Goal: Task Accomplishment & Management: Use online tool/utility

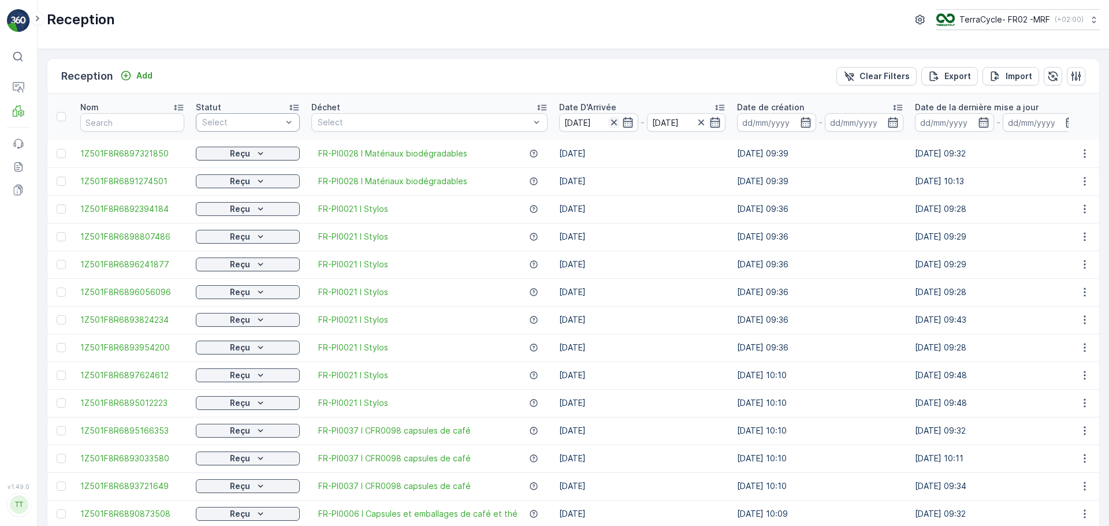
click at [613, 120] on icon "button" at bounding box center [614, 123] width 12 height 12
click at [209, 123] on div at bounding box center [242, 122] width 82 height 9
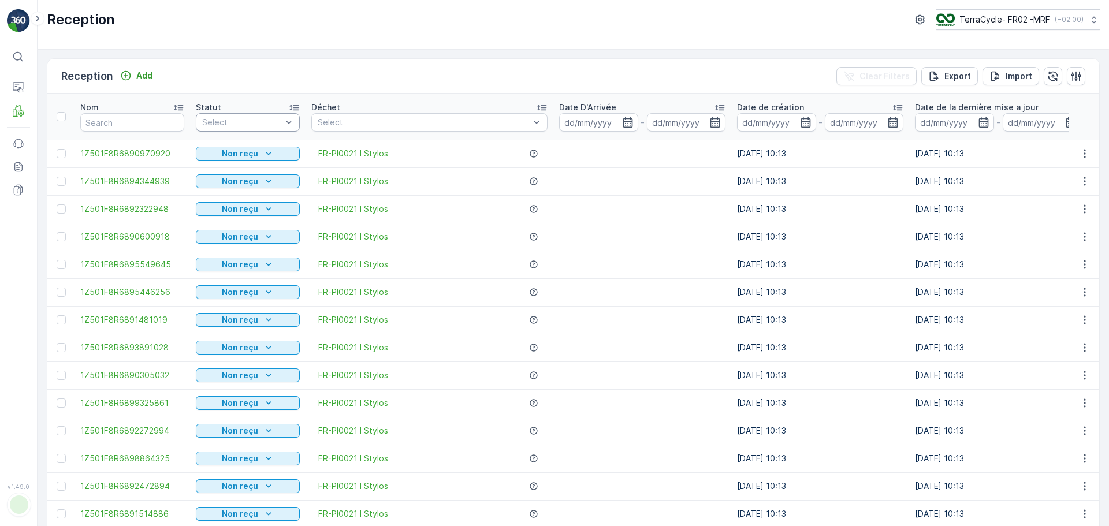
click at [235, 122] on div at bounding box center [242, 122] width 82 height 9
click at [233, 165] on div "Scanné" at bounding box center [248, 166] width 90 height 9
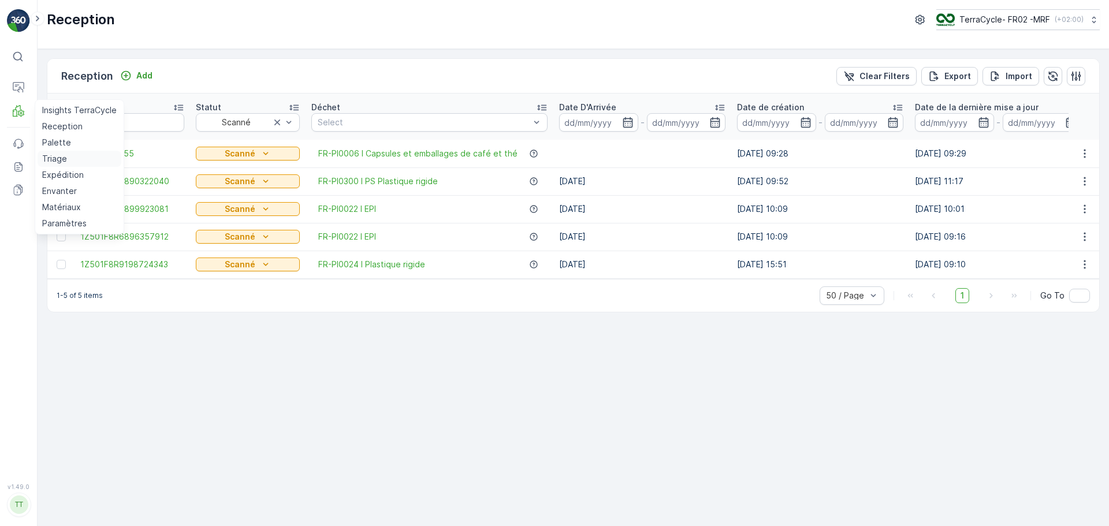
click at [62, 162] on p "Triage" at bounding box center [54, 159] width 25 height 12
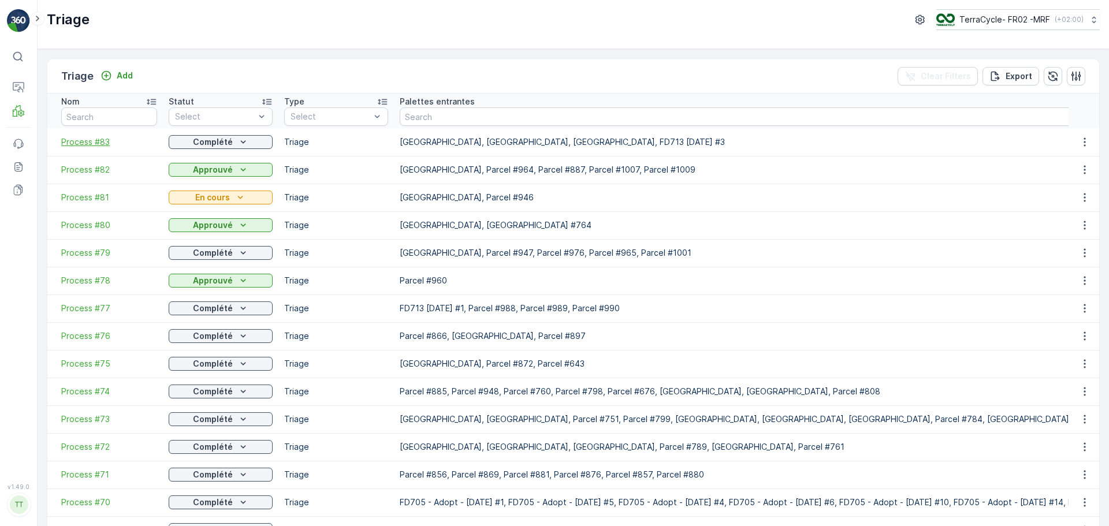
click at [102, 143] on span "Process #83" at bounding box center [109, 142] width 96 height 12
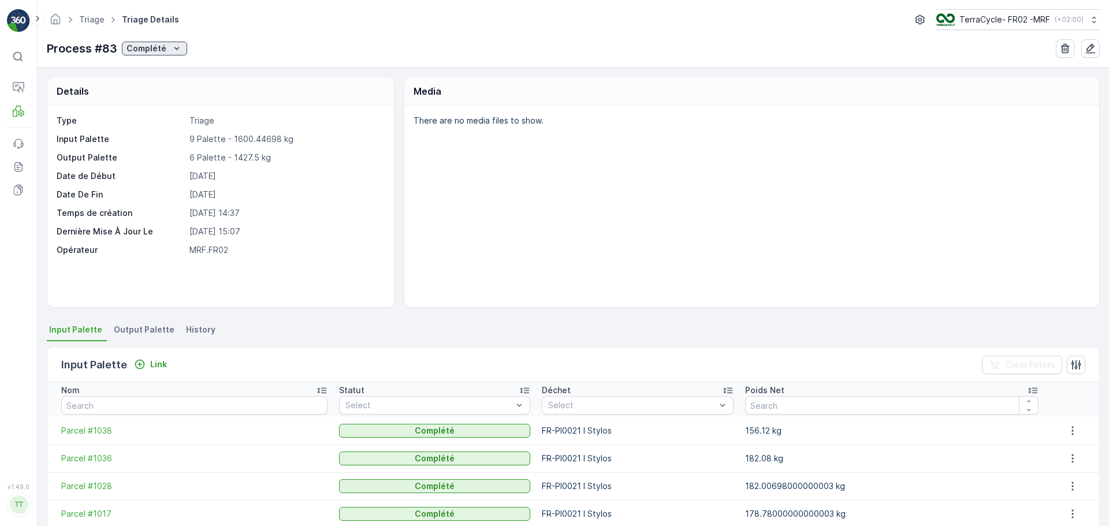
click at [163, 46] on p "Complété" at bounding box center [147, 49] width 40 height 12
click at [155, 93] on span "En cours" at bounding box center [145, 98] width 33 height 12
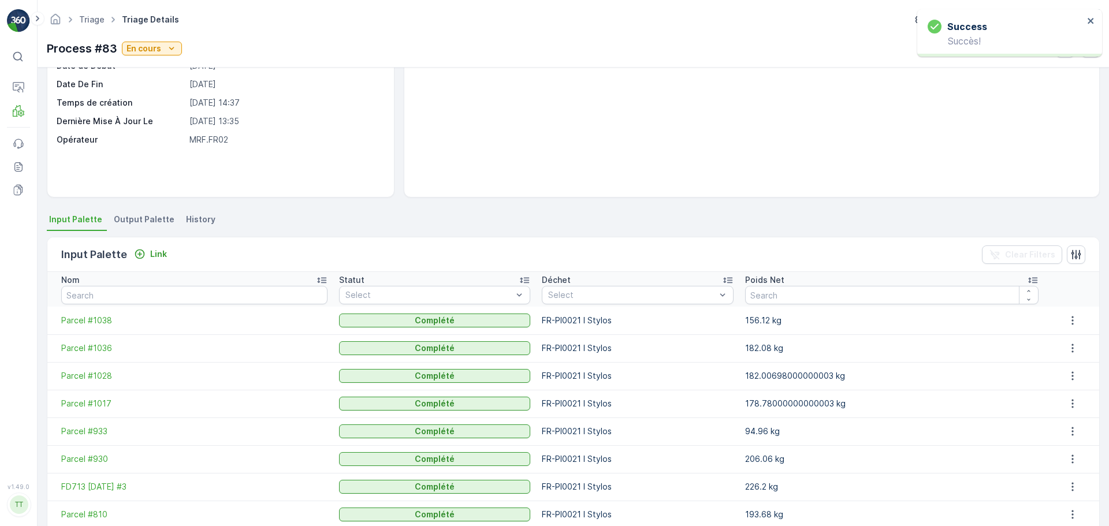
scroll to position [116, 0]
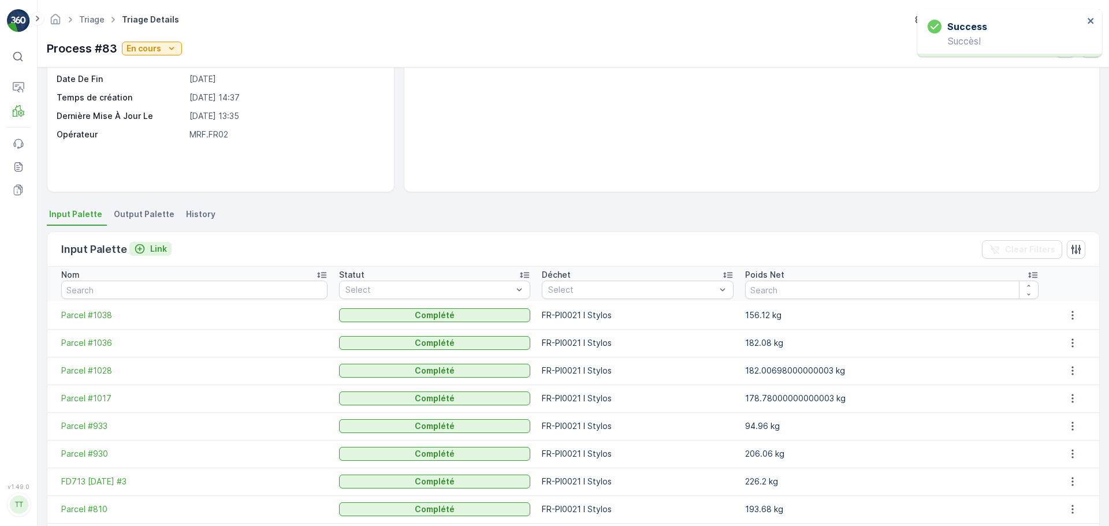
click at [155, 249] on p "Link" at bounding box center [158, 249] width 17 height 12
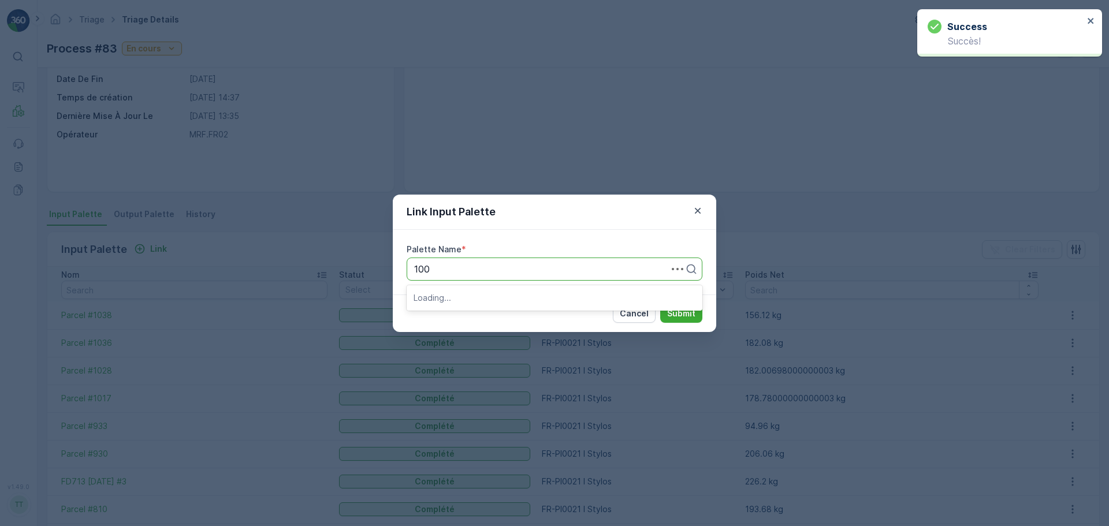
type input "1009"
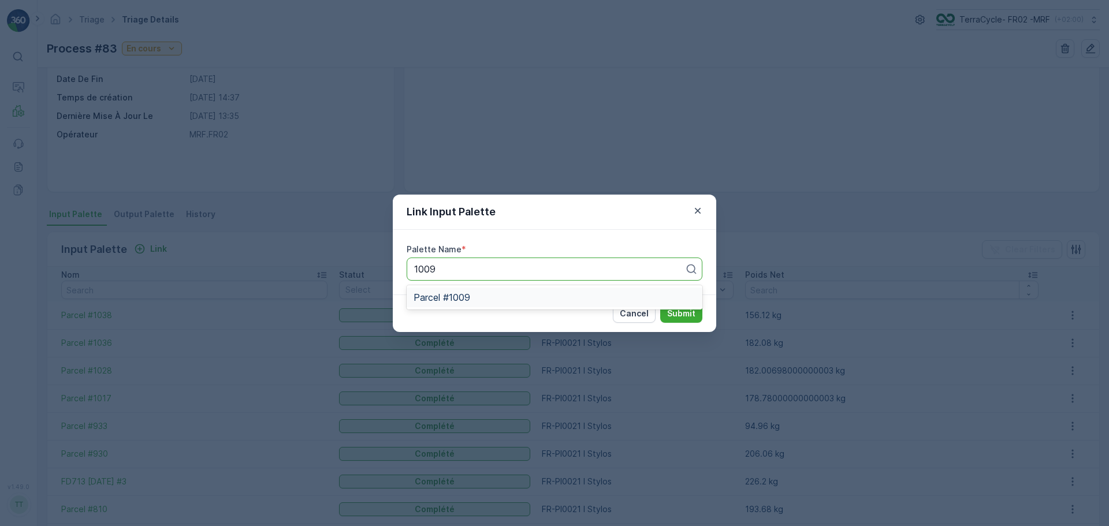
click at [491, 299] on div "Parcel #1009" at bounding box center [555, 297] width 282 height 10
click at [682, 309] on p "Submit" at bounding box center [681, 314] width 28 height 12
click at [288, 271] on div "Link Input Palette Palette Name * Parcel #1009 Cancel Submit" at bounding box center [554, 263] width 1109 height 526
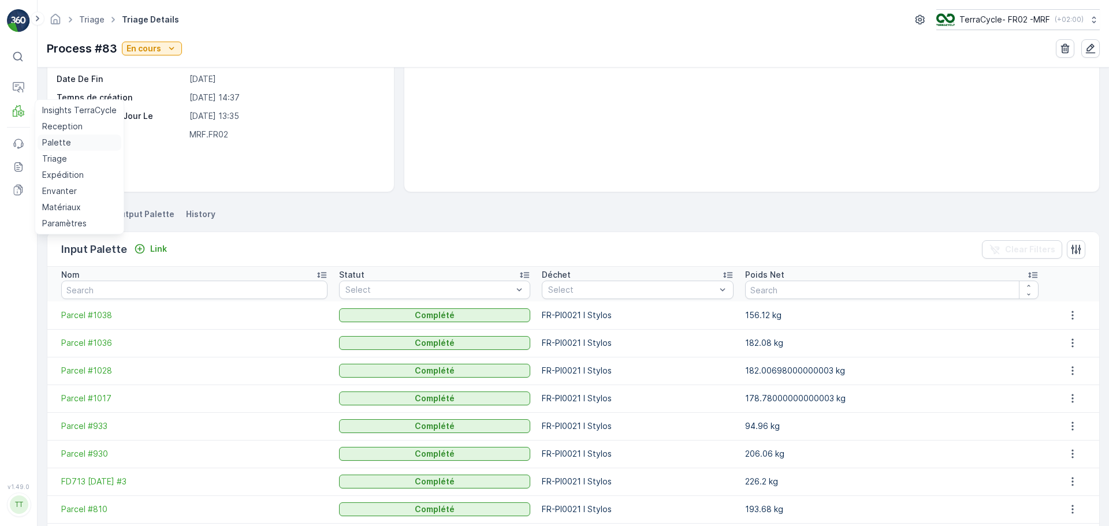
click at [64, 143] on p "Palette" at bounding box center [56, 143] width 29 height 12
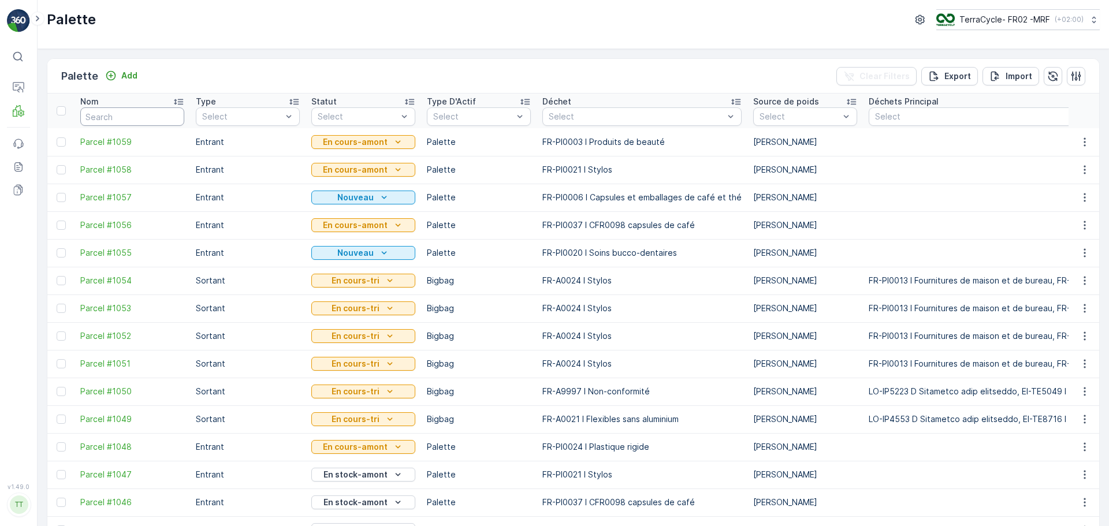
click at [140, 114] on input "text" at bounding box center [132, 116] width 104 height 18
type input "1009"
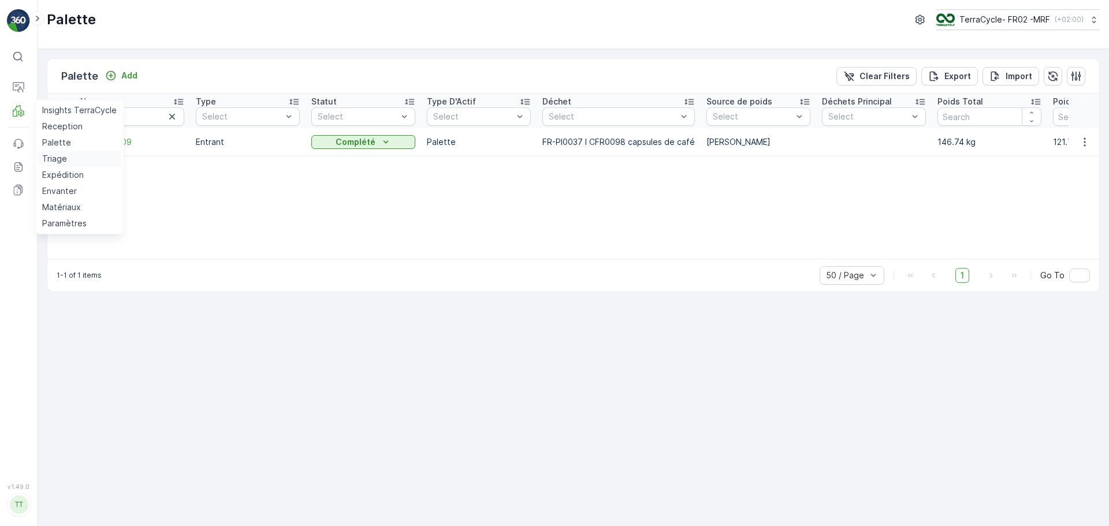
click at [49, 157] on p "Triage" at bounding box center [54, 159] width 25 height 12
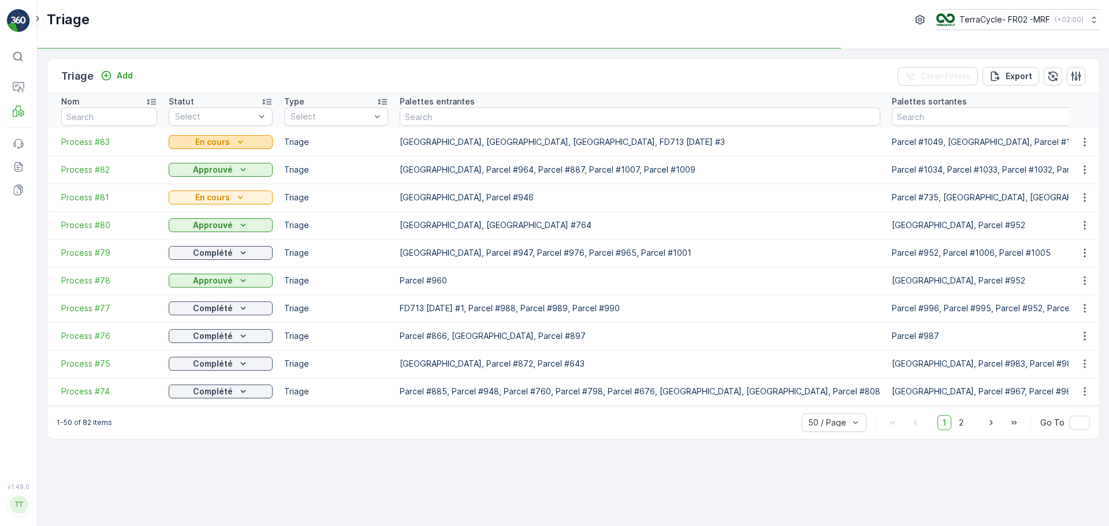
click at [221, 145] on p "En cours" at bounding box center [212, 142] width 35 height 12
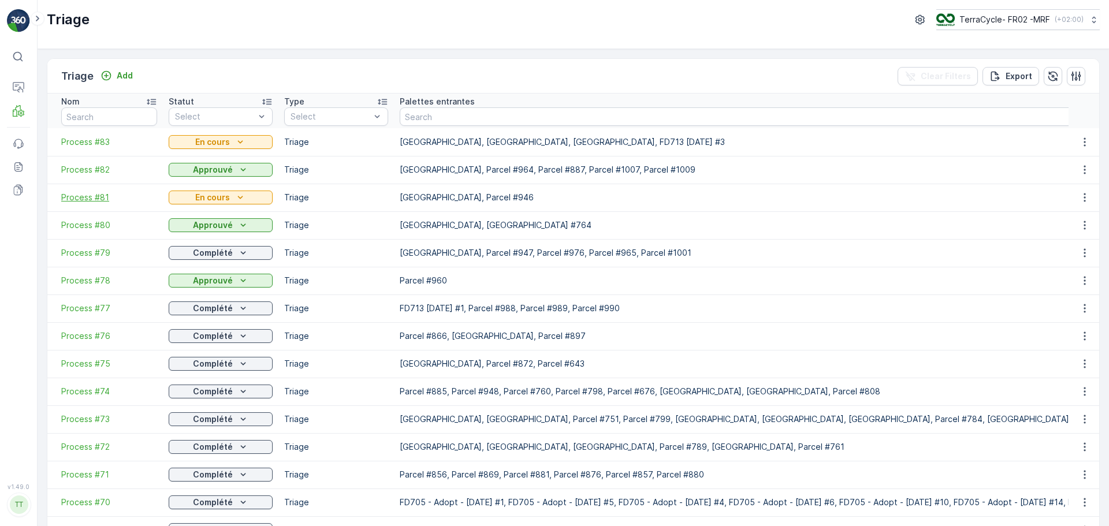
click at [84, 196] on span "Process #81" at bounding box center [109, 198] width 96 height 12
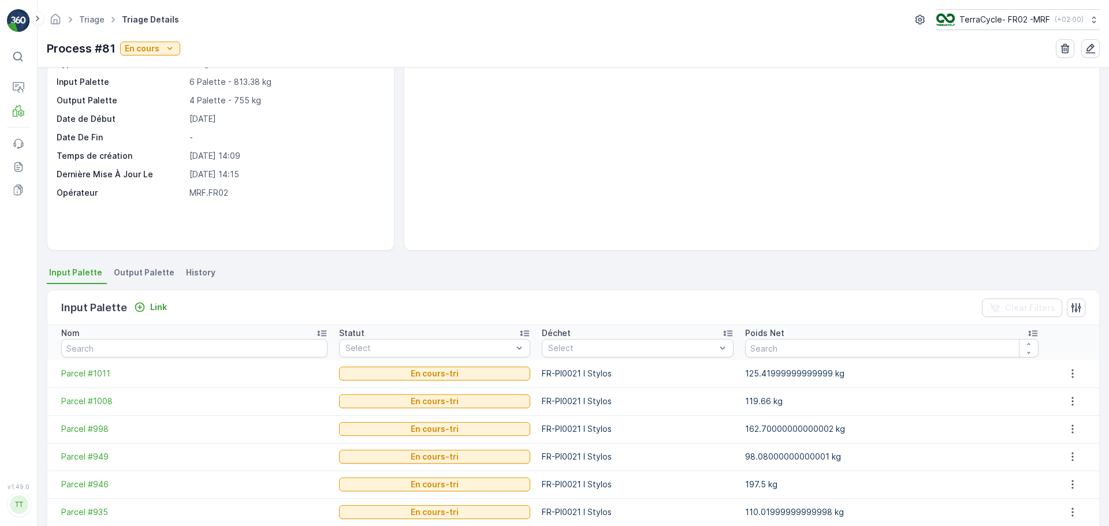
scroll to position [58, 0]
click at [140, 269] on span "Output Palette" at bounding box center [144, 272] width 61 height 12
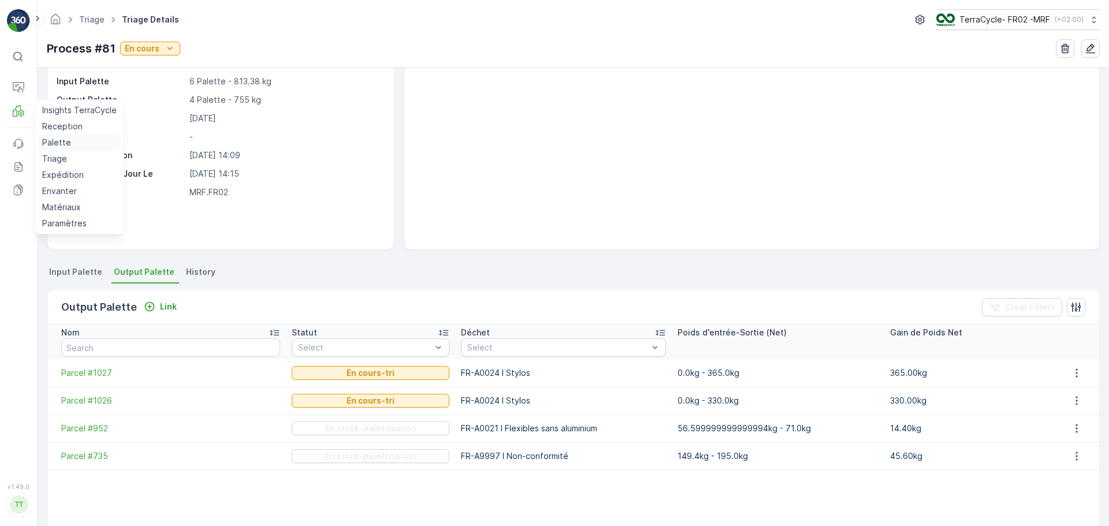
click at [67, 140] on p "Palette" at bounding box center [56, 143] width 29 height 12
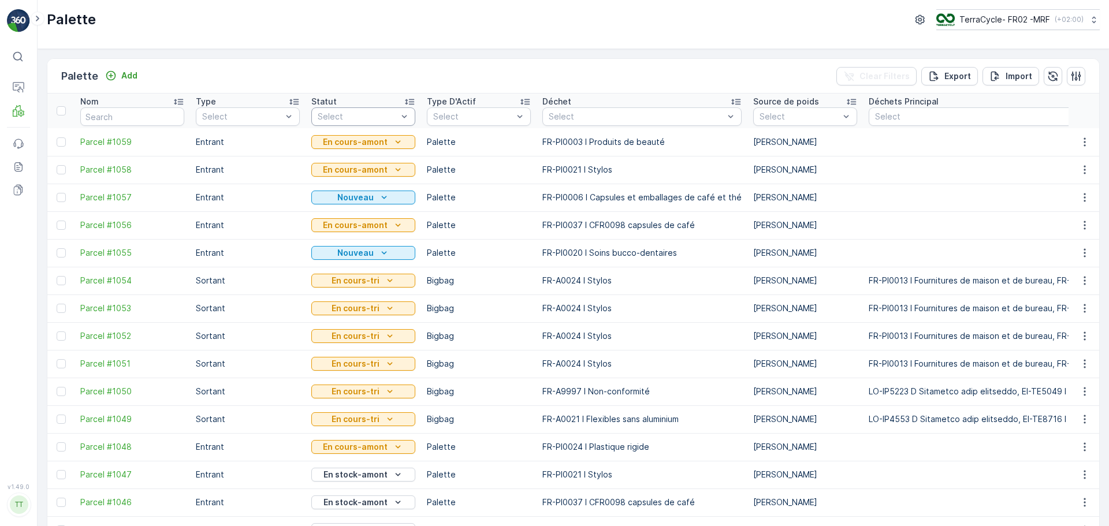
click at [375, 108] on div "Select" at bounding box center [363, 116] width 104 height 18
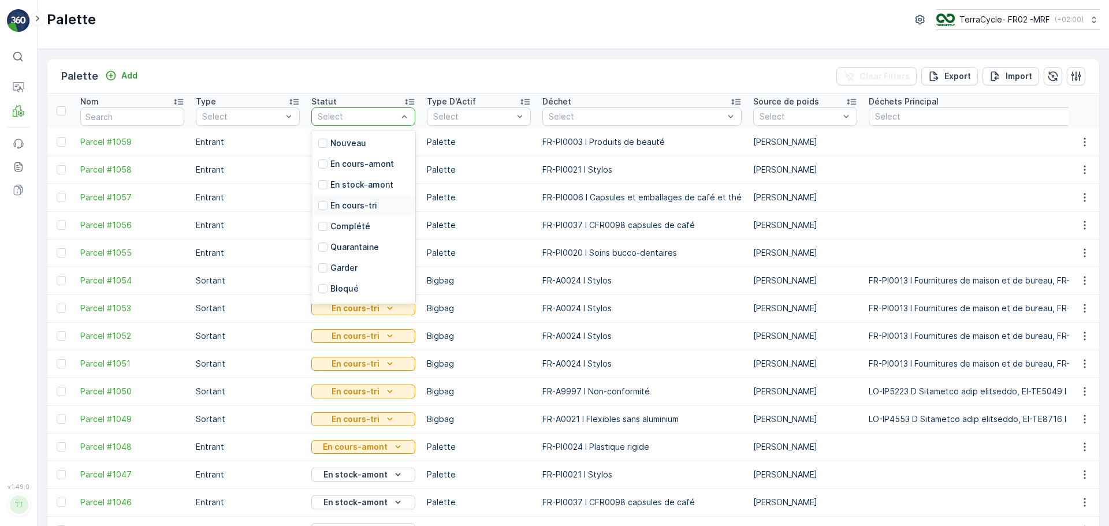
click at [366, 203] on p "En cours-tri" at bounding box center [353, 206] width 47 height 12
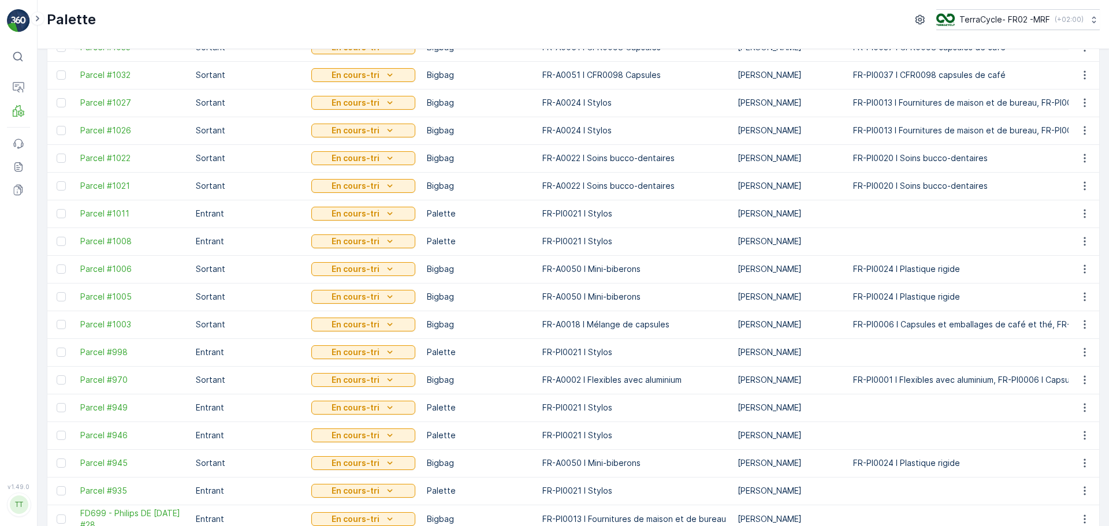
scroll to position [373, 0]
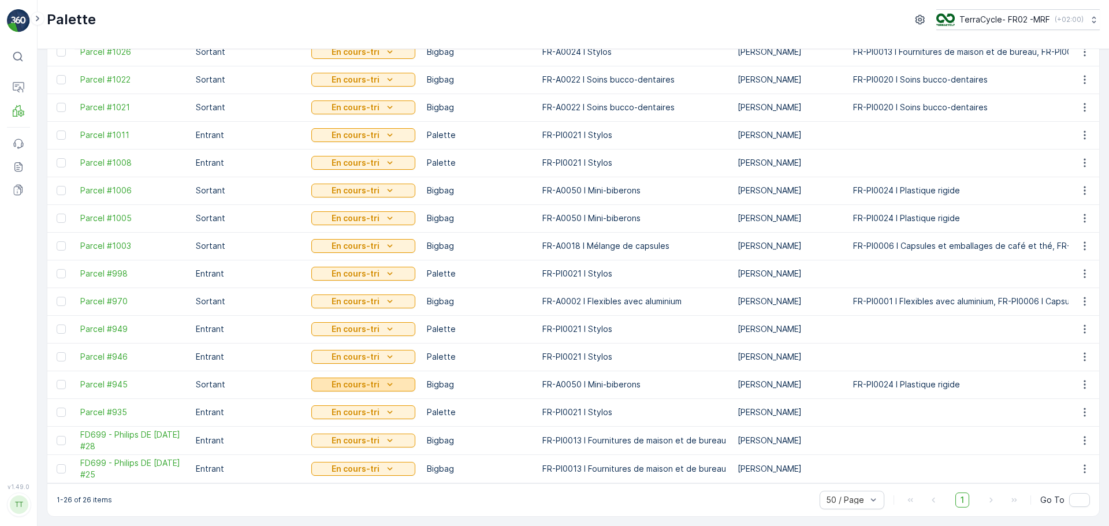
click at [370, 379] on p "En cours-tri" at bounding box center [356, 385] width 48 height 12
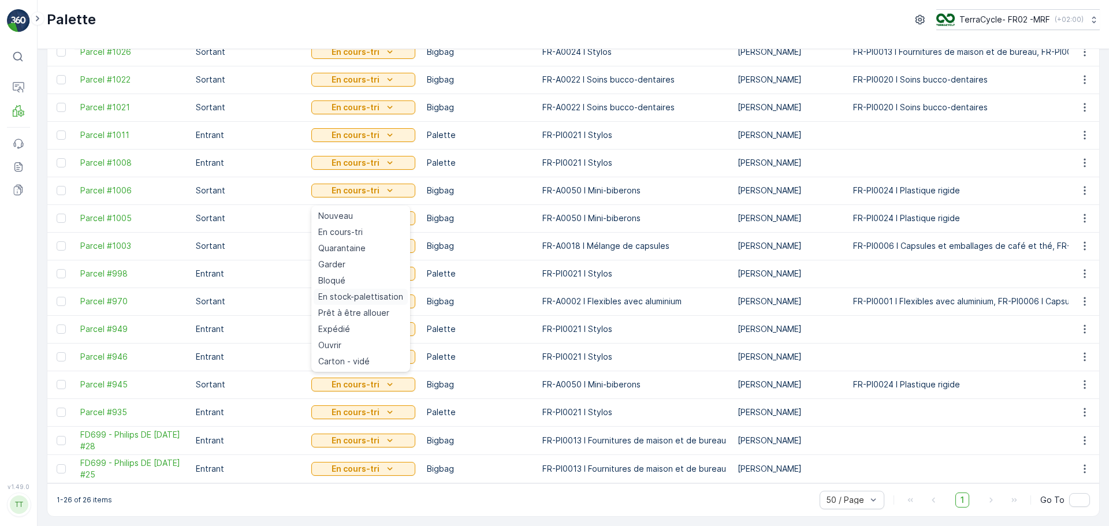
click at [362, 295] on span "En stock-palettisation" at bounding box center [360, 297] width 85 height 12
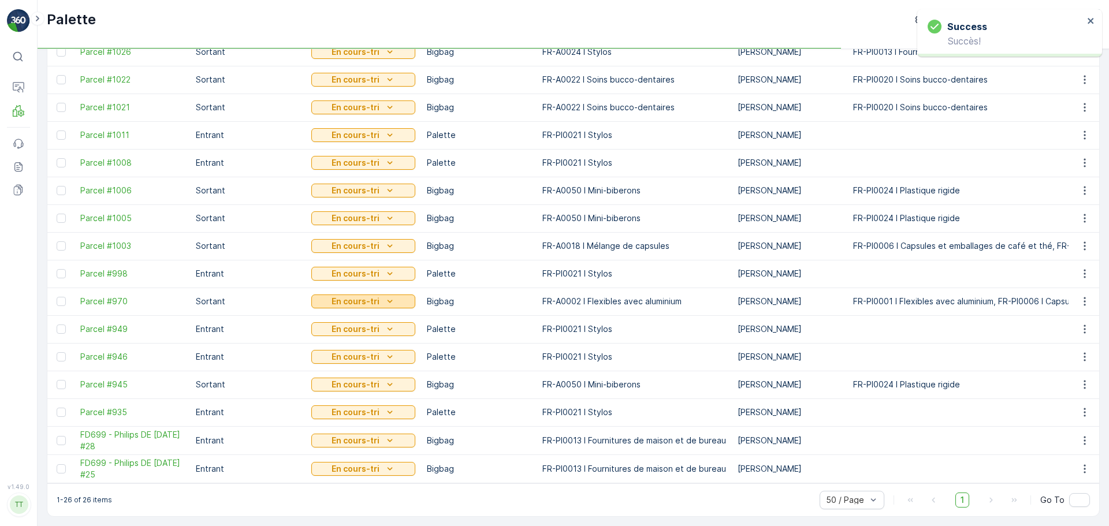
click at [347, 296] on p "En cours-tri" at bounding box center [356, 302] width 48 height 12
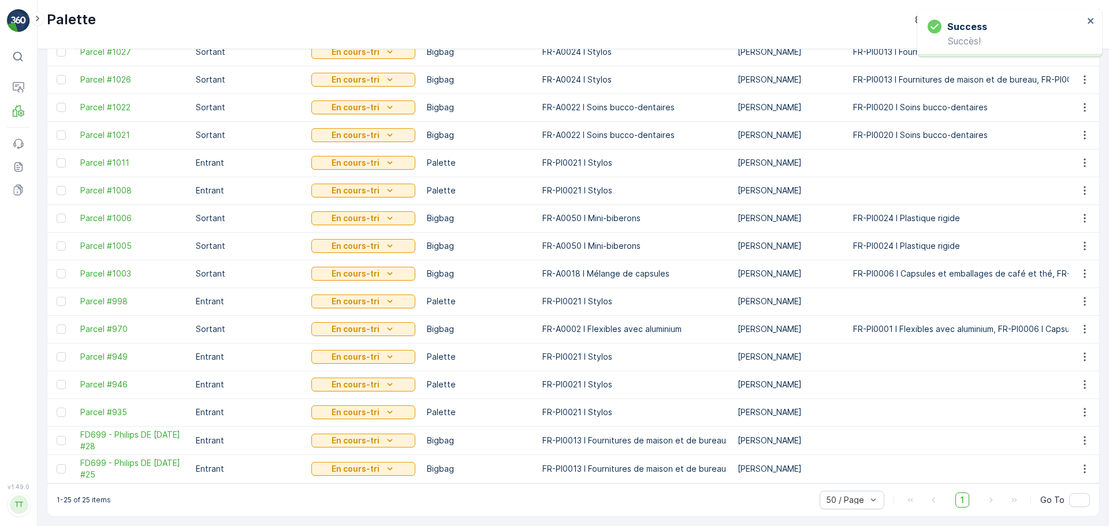
scroll to position [345, 0]
click at [387, 300] on icon "En cours-tri" at bounding box center [389, 301] width 5 height 3
click at [504, 296] on td "Palette" at bounding box center [479, 302] width 116 height 28
click at [373, 269] on p "En cours-tri" at bounding box center [356, 274] width 48 height 12
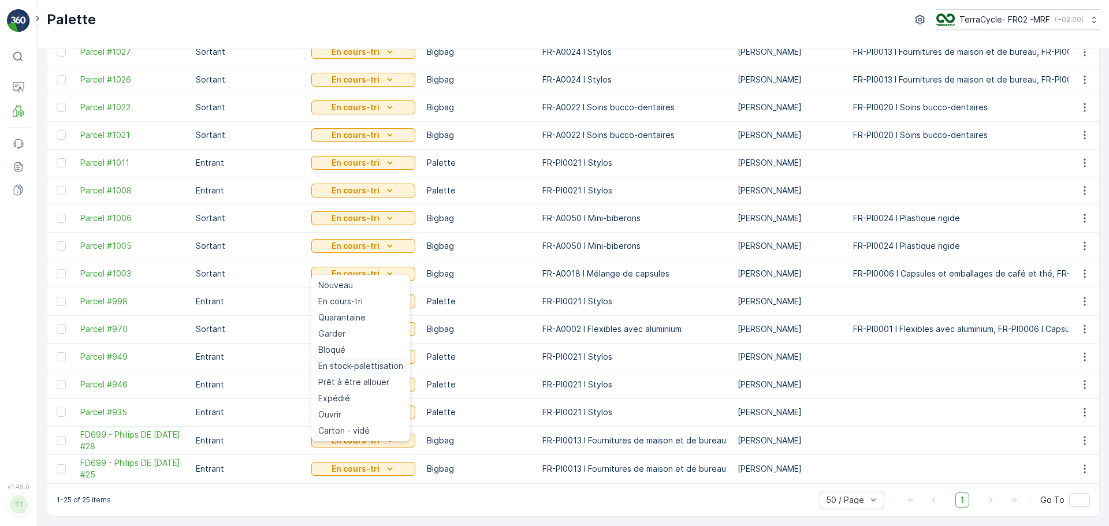
click at [381, 368] on span "En stock-palettisation" at bounding box center [360, 366] width 85 height 12
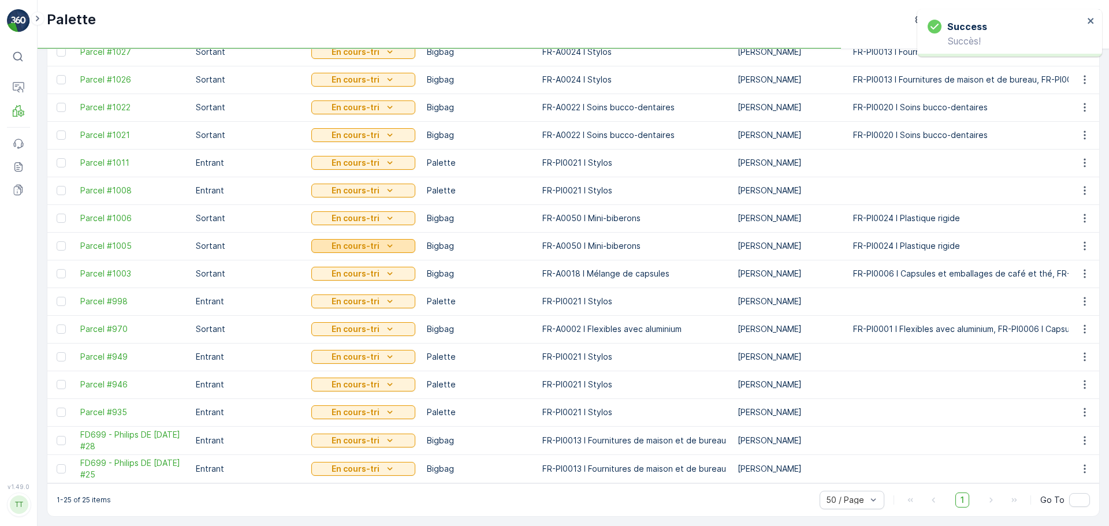
click at [363, 240] on p "En cours-tri" at bounding box center [356, 246] width 48 height 12
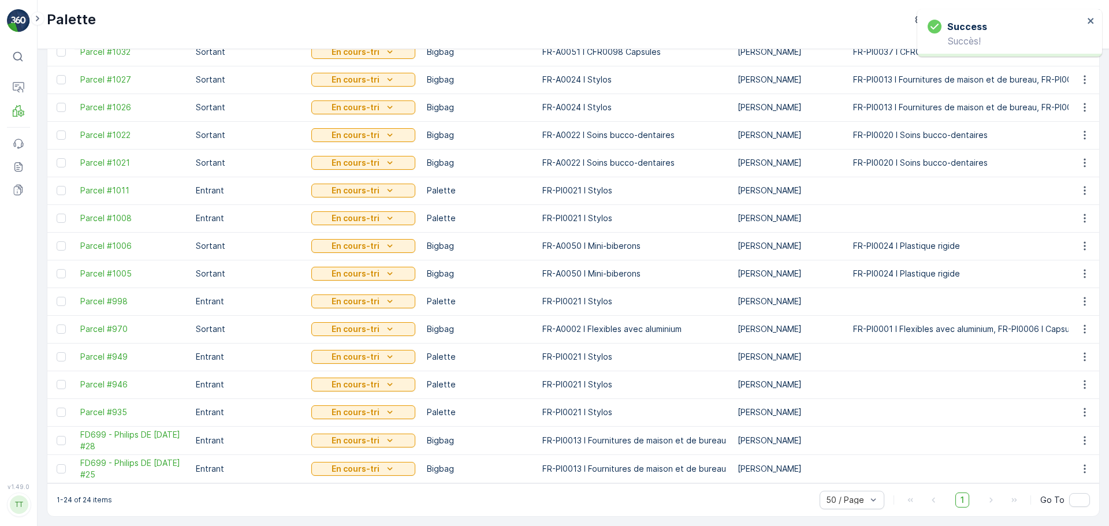
scroll to position [318, 0]
click at [384, 232] on td "En cours-tri" at bounding box center [364, 246] width 116 height 28
click at [384, 240] on icon "En cours-tri" at bounding box center [390, 246] width 12 height 12
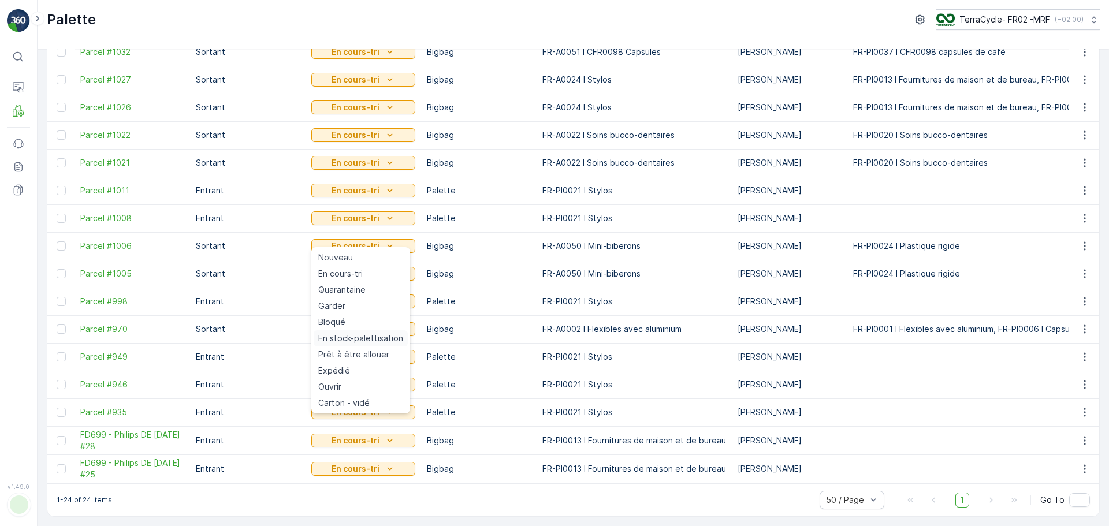
click at [377, 337] on span "En stock-palettisation" at bounding box center [360, 339] width 85 height 12
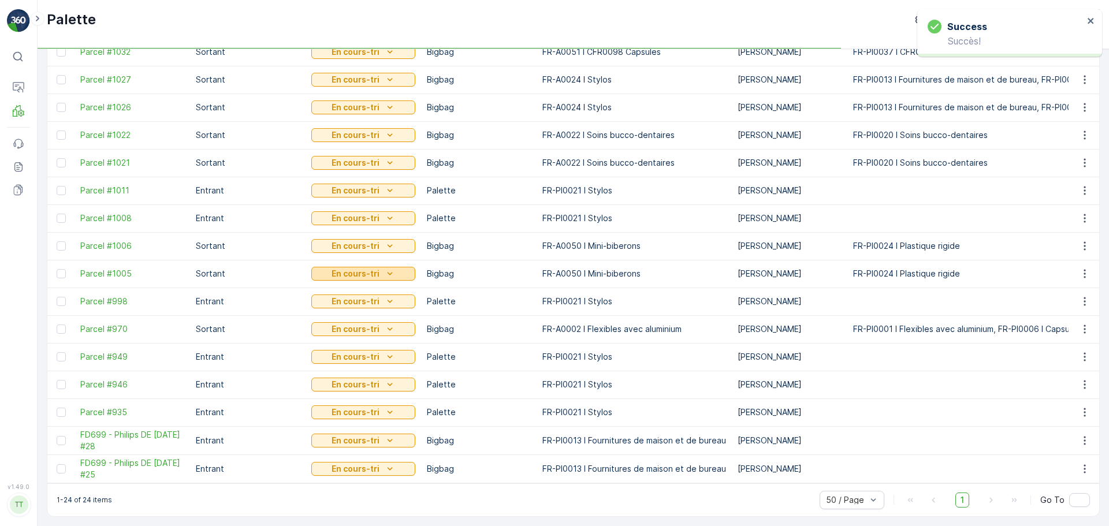
click at [372, 269] on p "En cours-tri" at bounding box center [356, 274] width 48 height 12
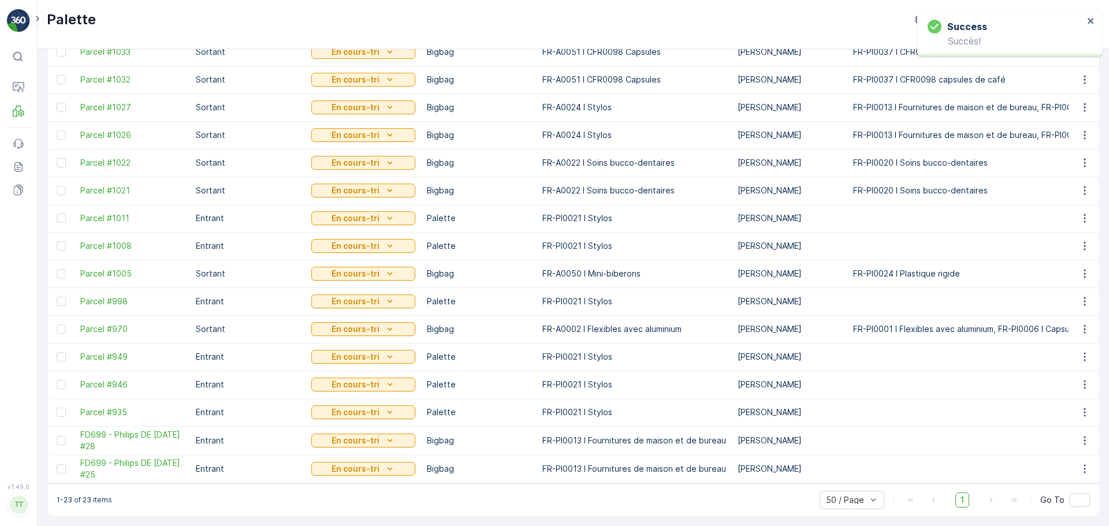
scroll to position [290, 0]
click at [384, 269] on icon "En cours-tri" at bounding box center [390, 274] width 12 height 12
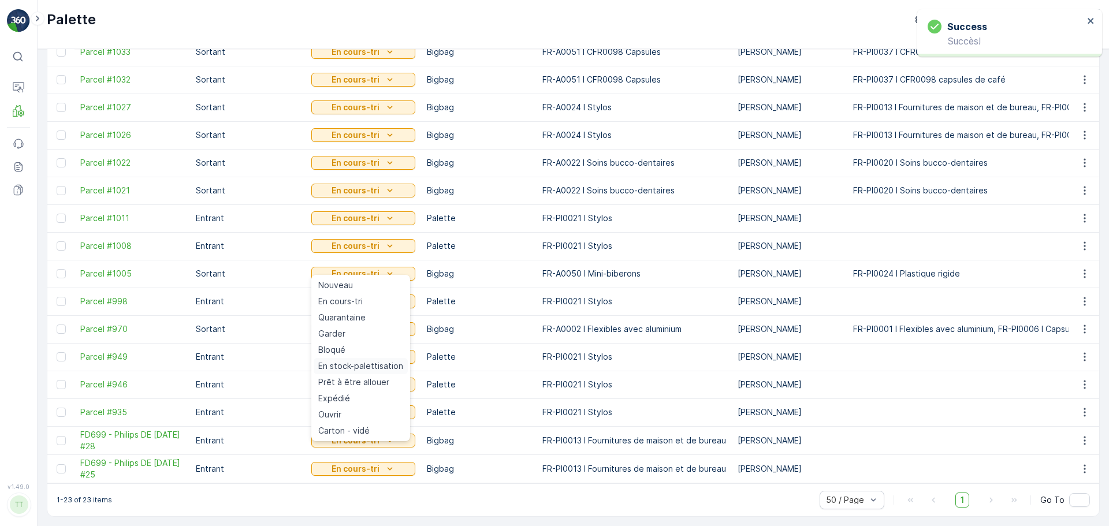
click at [381, 370] on span "En stock-palettisation" at bounding box center [360, 366] width 85 height 12
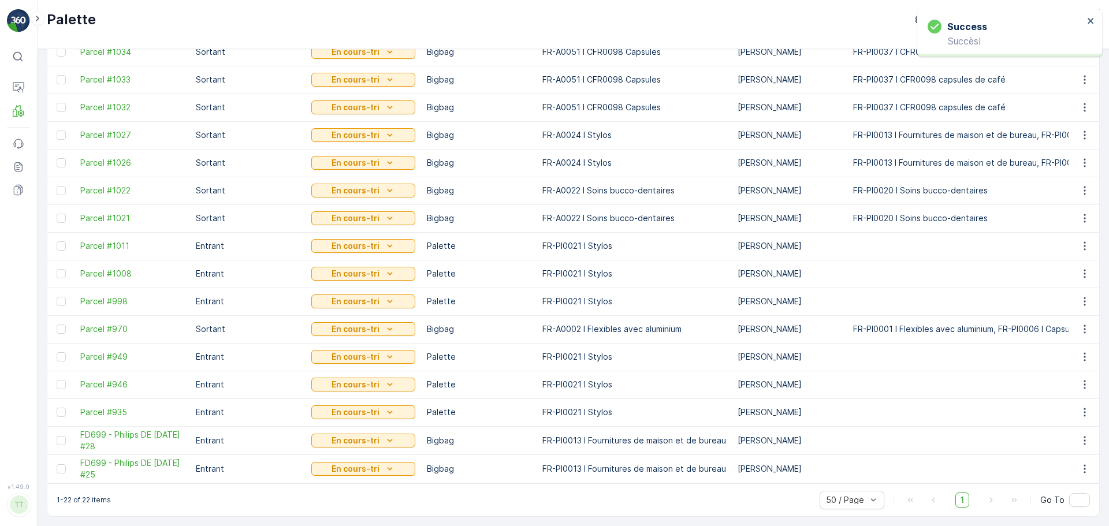
scroll to position [262, 0]
click at [358, 326] on p "En cours-tri" at bounding box center [356, 329] width 48 height 12
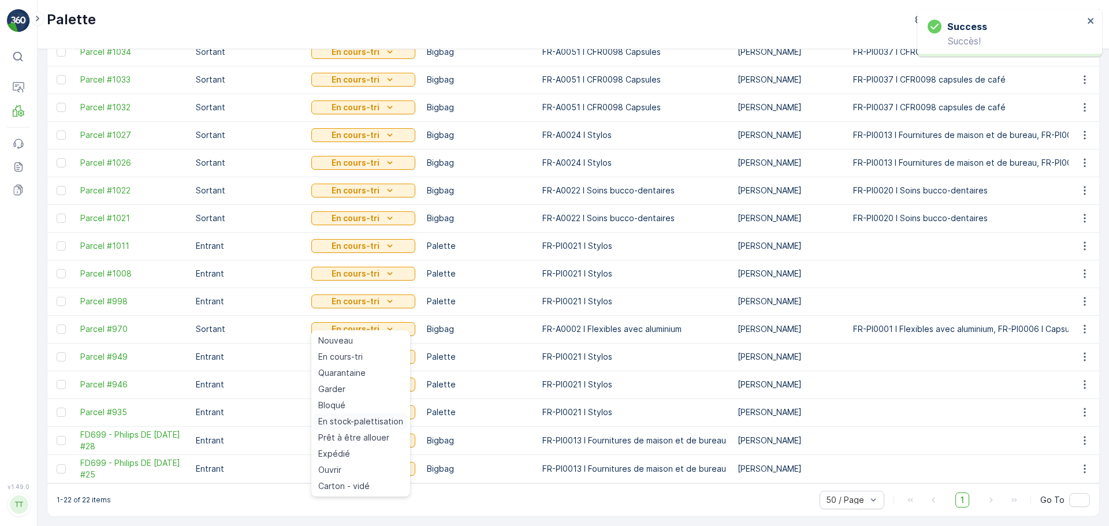
click at [382, 419] on span "En stock-palettisation" at bounding box center [360, 422] width 85 height 12
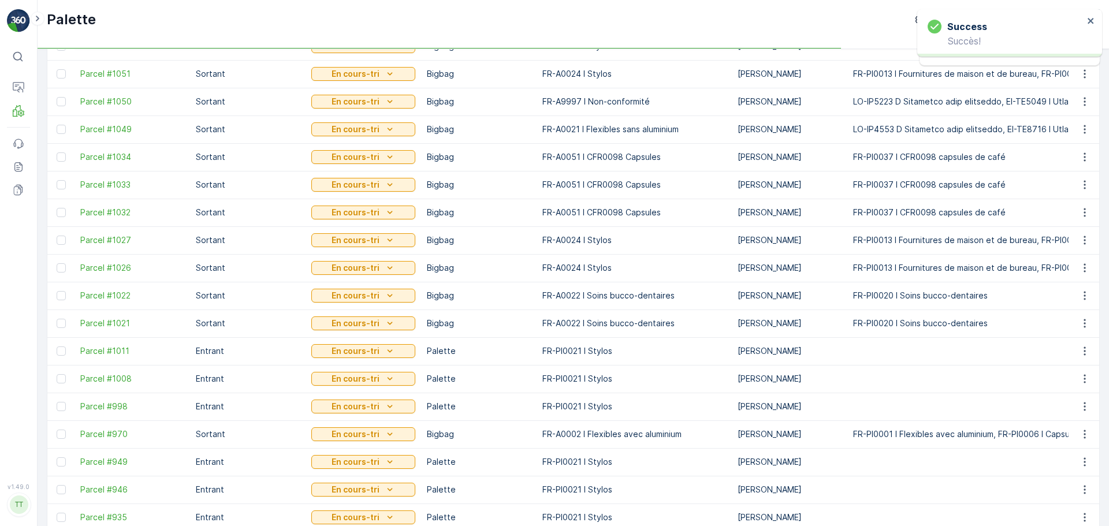
scroll to position [147, 0]
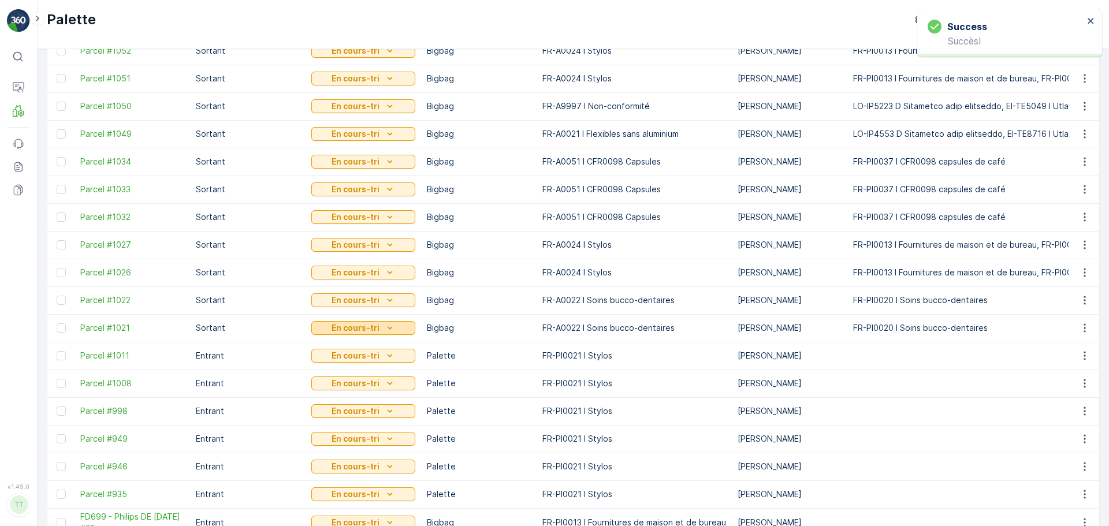
click at [371, 329] on p "En cours-tri" at bounding box center [356, 328] width 48 height 12
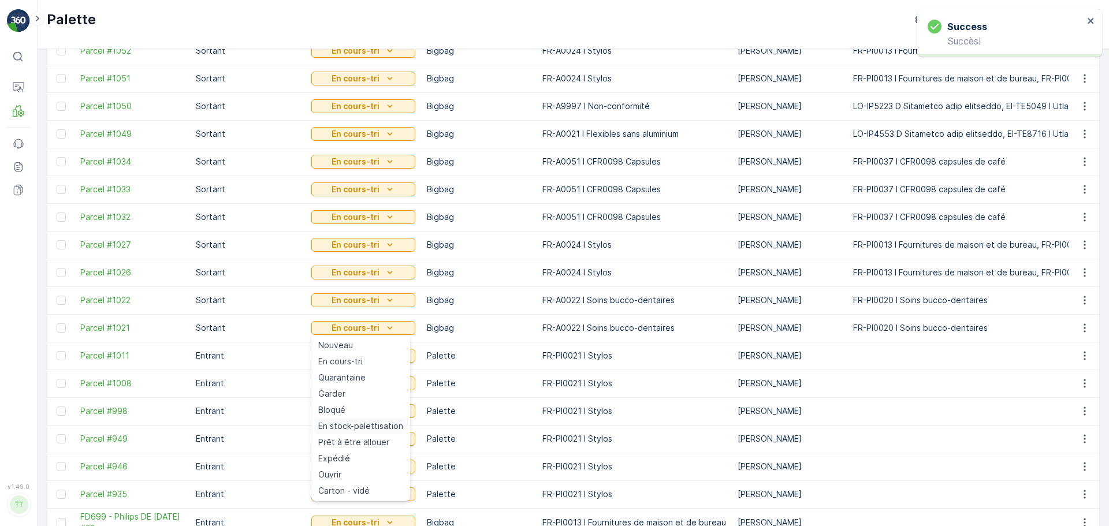
click at [387, 427] on span "En stock-palettisation" at bounding box center [360, 427] width 85 height 12
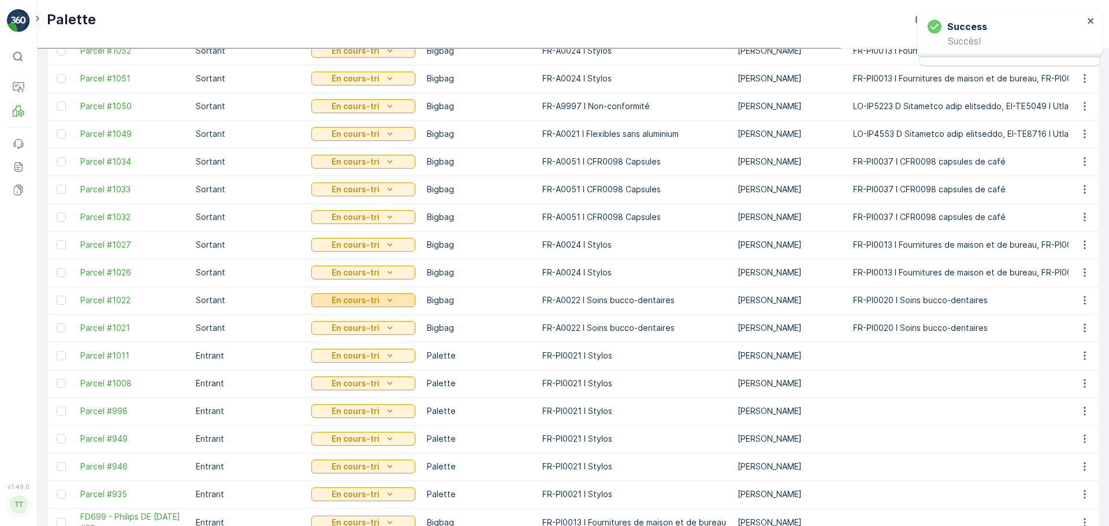
click at [388, 304] on icon "En cours-tri" at bounding box center [390, 301] width 12 height 12
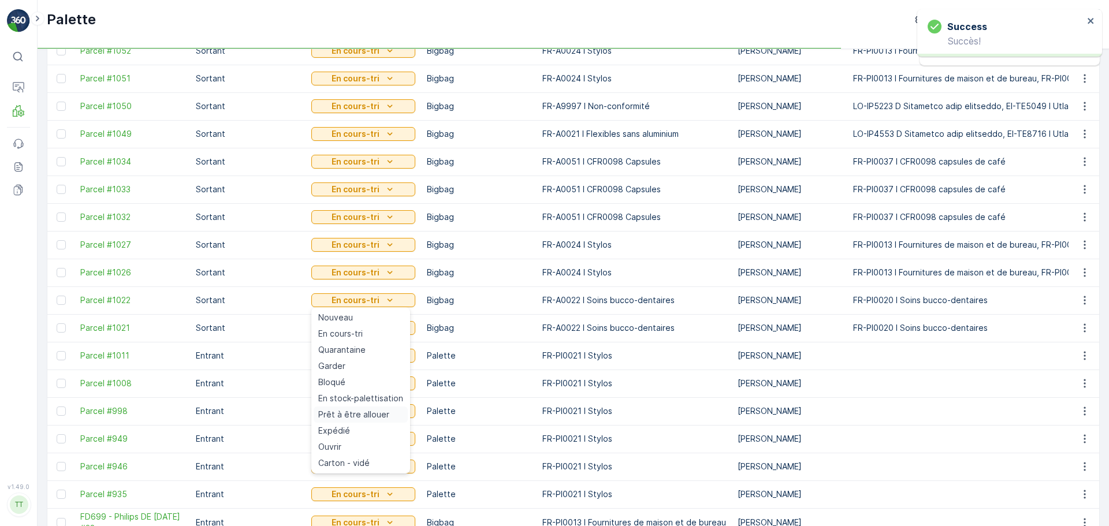
click at [388, 412] on div "Prêt à être allouer" at bounding box center [361, 415] width 94 height 16
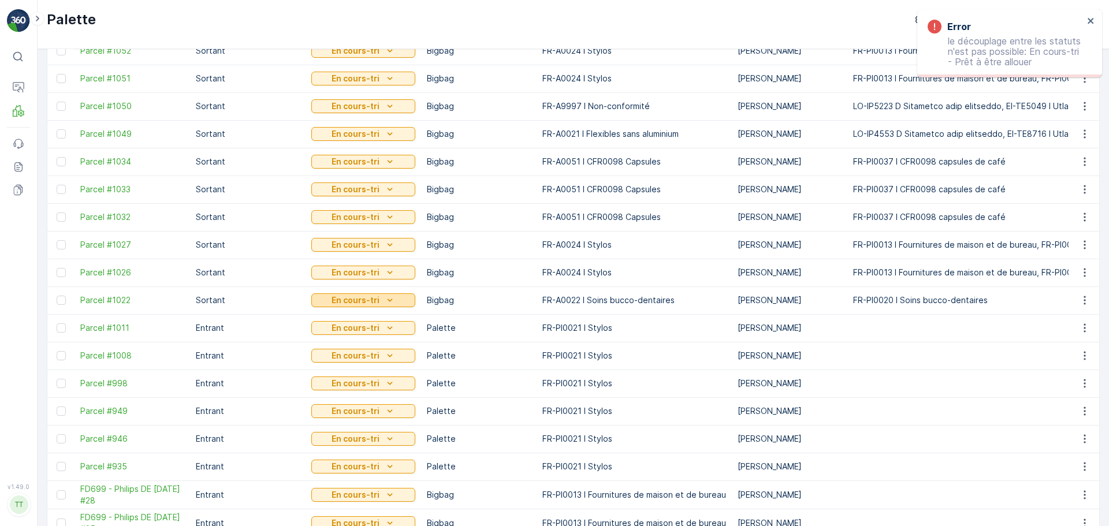
click at [382, 303] on div "En cours-tri" at bounding box center [363, 301] width 95 height 12
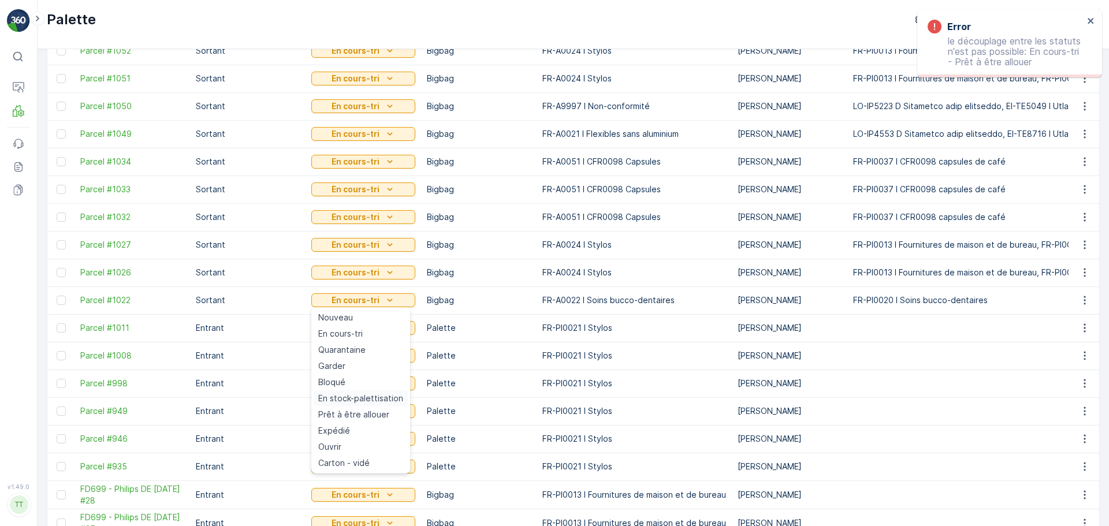
click at [378, 397] on span "En stock-palettisation" at bounding box center [360, 399] width 85 height 12
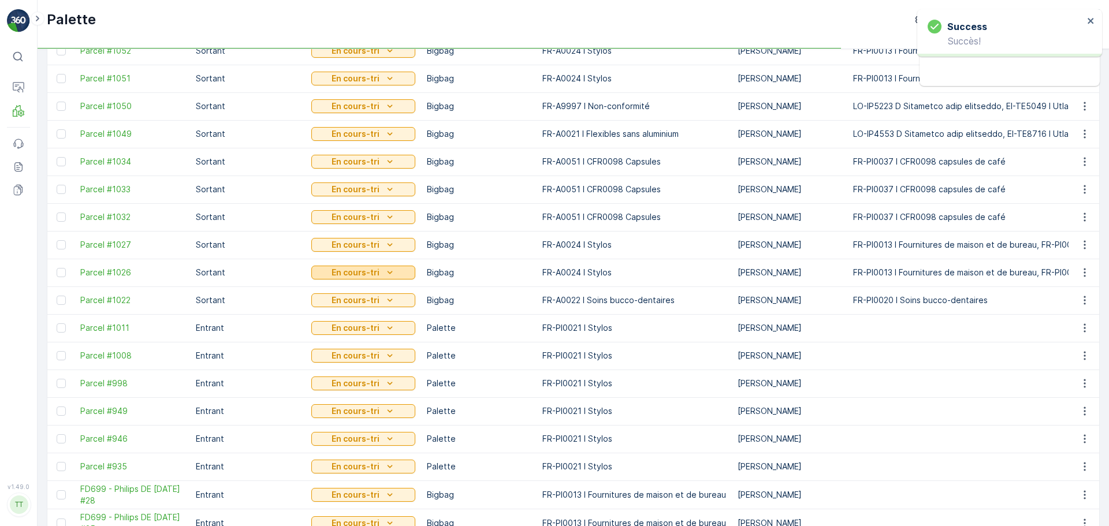
click at [384, 274] on icon "En cours-tri" at bounding box center [390, 273] width 12 height 12
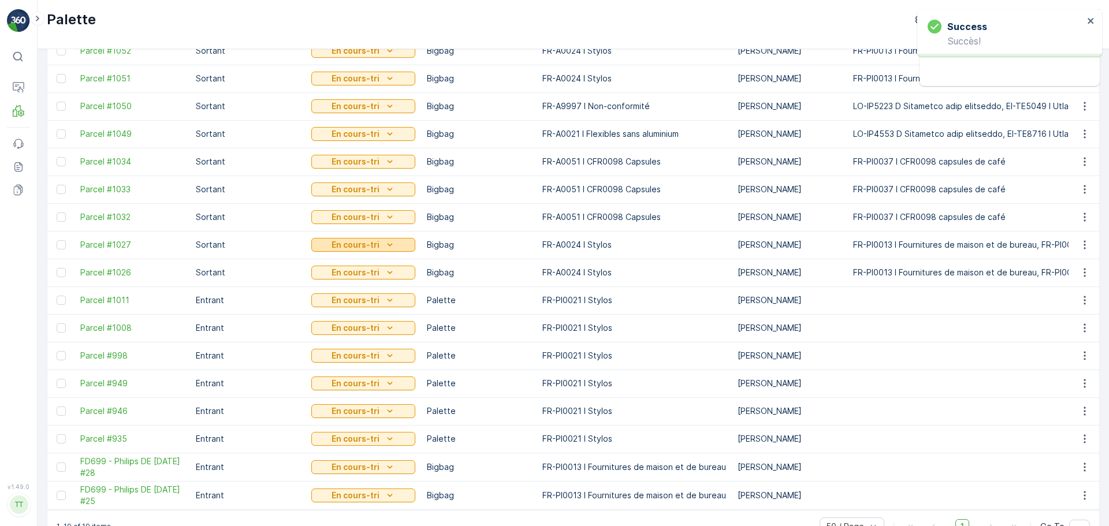
click at [387, 246] on icon "En cours-tri" at bounding box center [390, 245] width 12 height 12
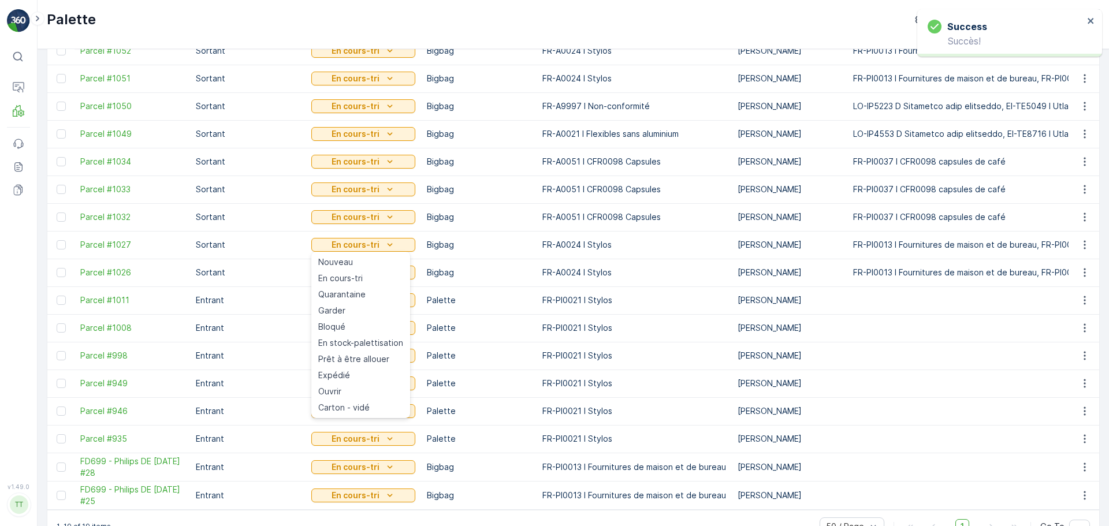
click at [378, 345] on span "En stock-palettisation" at bounding box center [360, 343] width 85 height 12
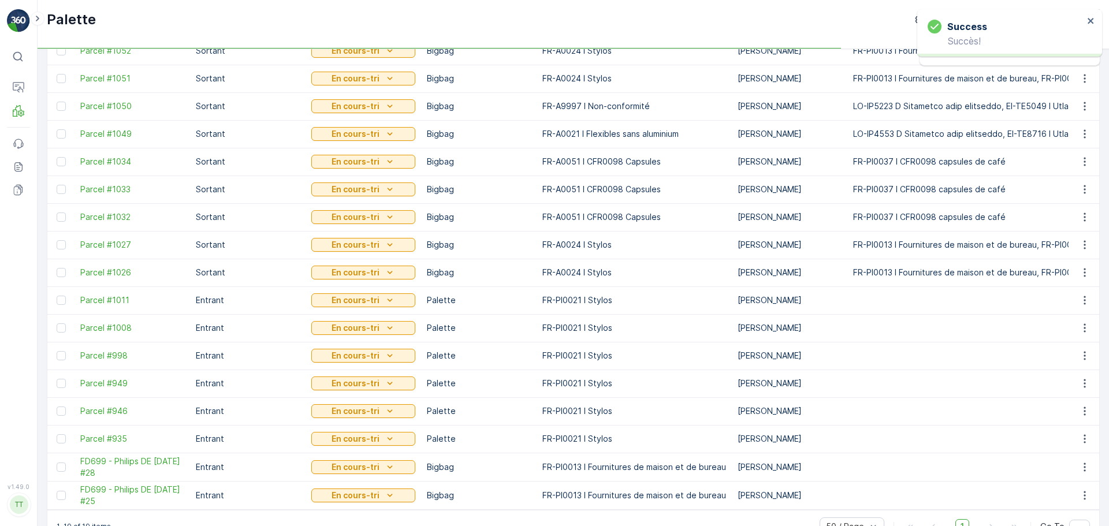
scroll to position [89, 0]
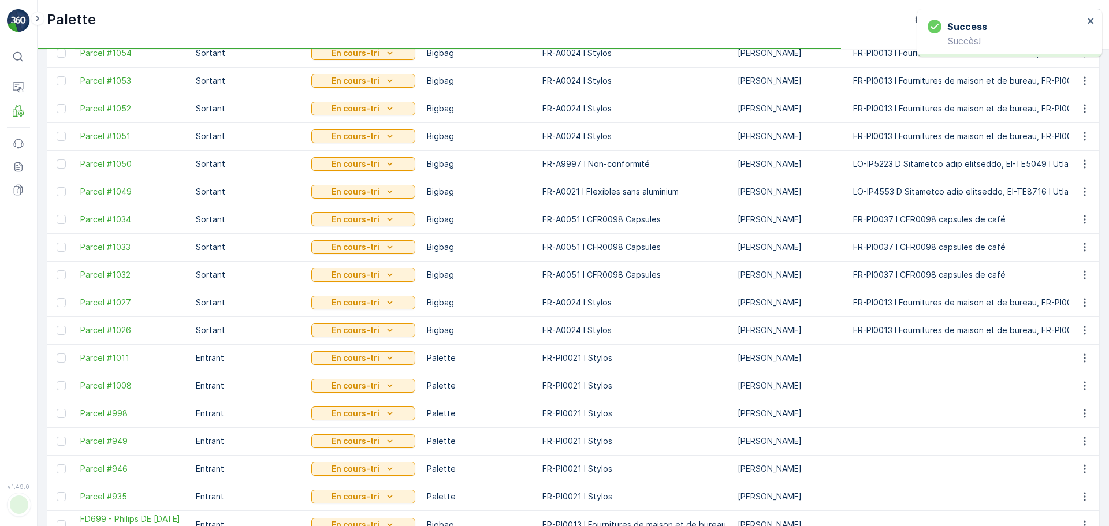
click at [361, 337] on div "En cours-tri" at bounding box center [363, 330] width 104 height 16
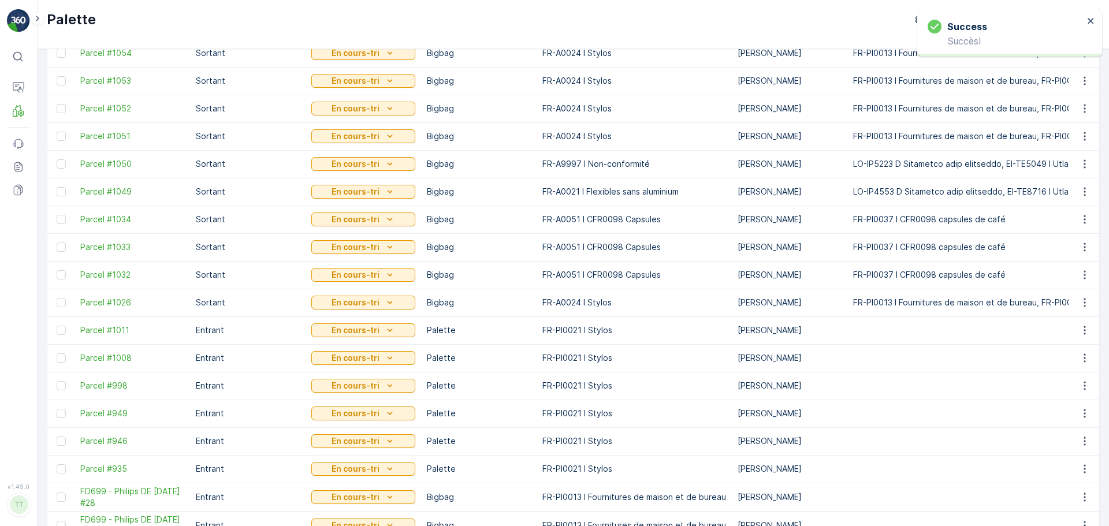
click at [363, 333] on p "En cours-tri" at bounding box center [356, 331] width 48 height 12
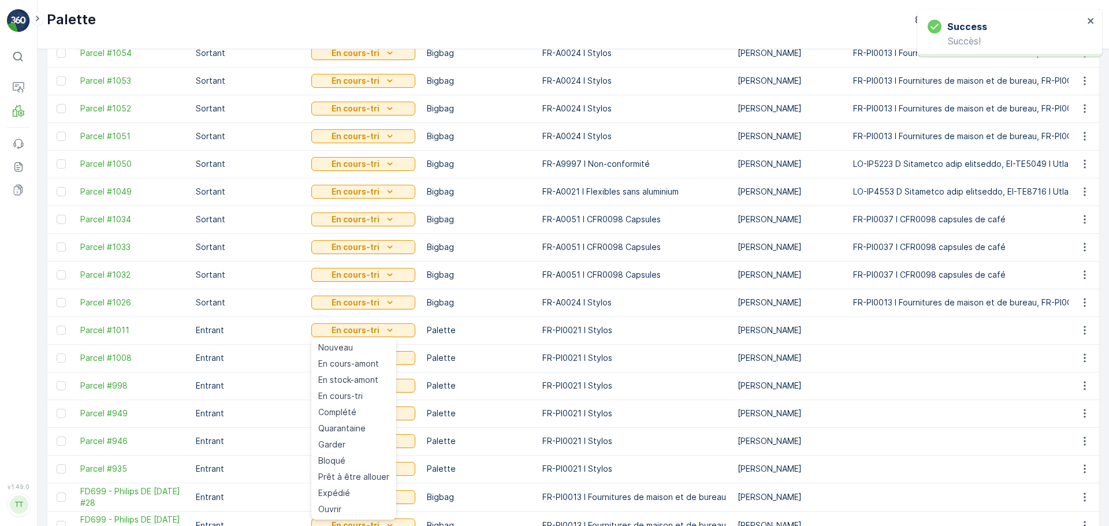
click at [545, 351] on td "FR-PI0021 I Stylos" at bounding box center [634, 358] width 195 height 28
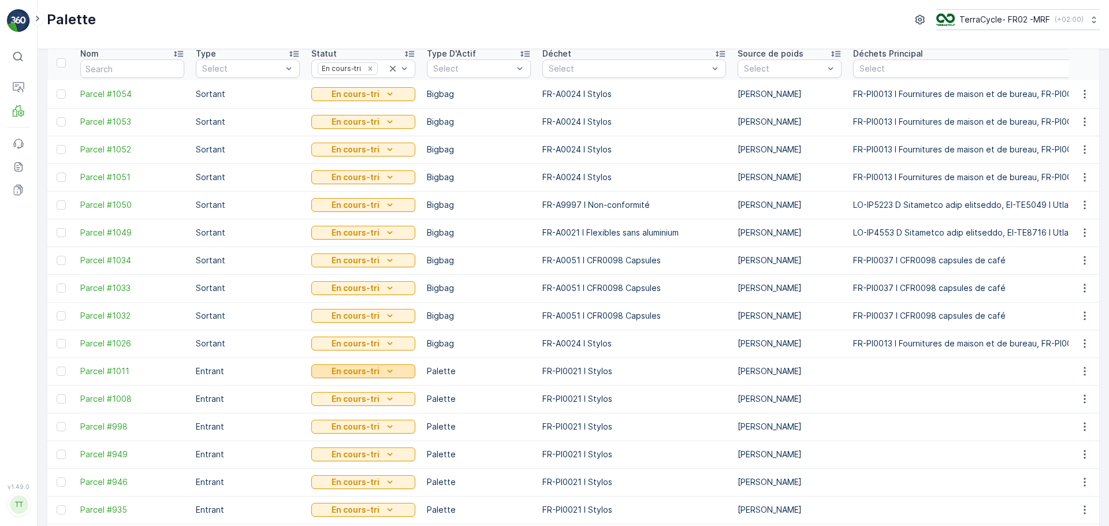
scroll to position [36, 0]
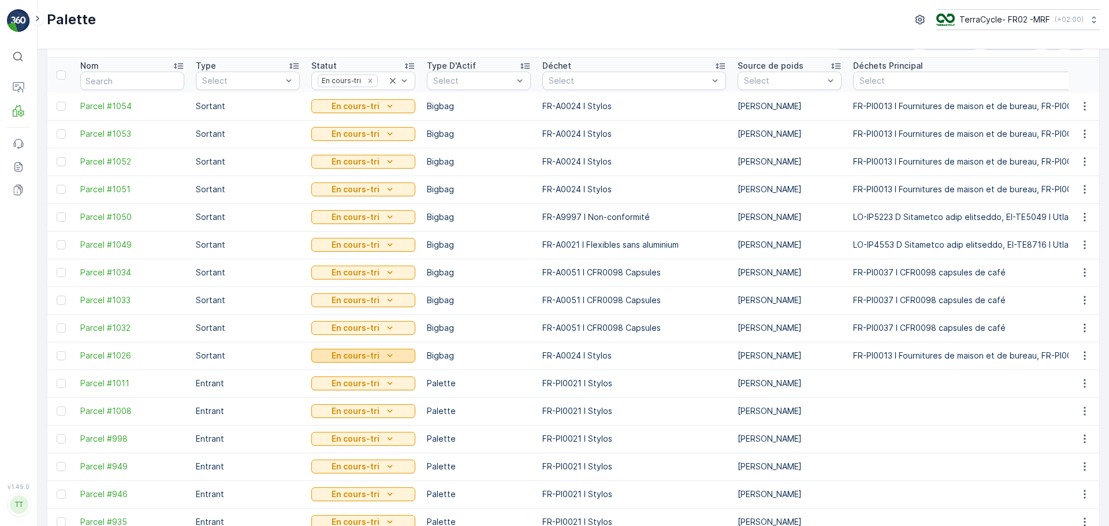
click at [363, 351] on p "En cours-tri" at bounding box center [356, 356] width 48 height 12
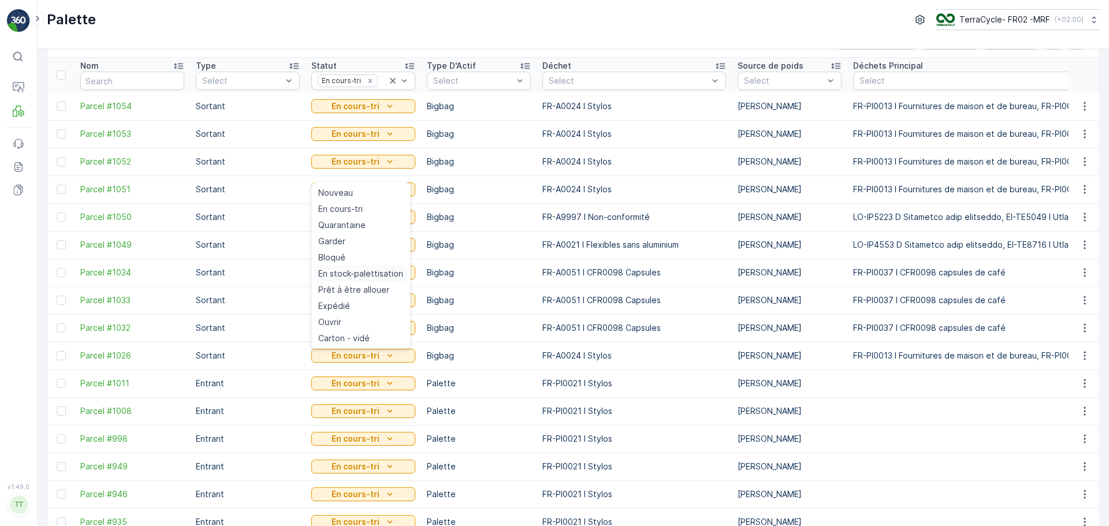
click at [363, 270] on span "En stock-palettisation" at bounding box center [360, 274] width 85 height 12
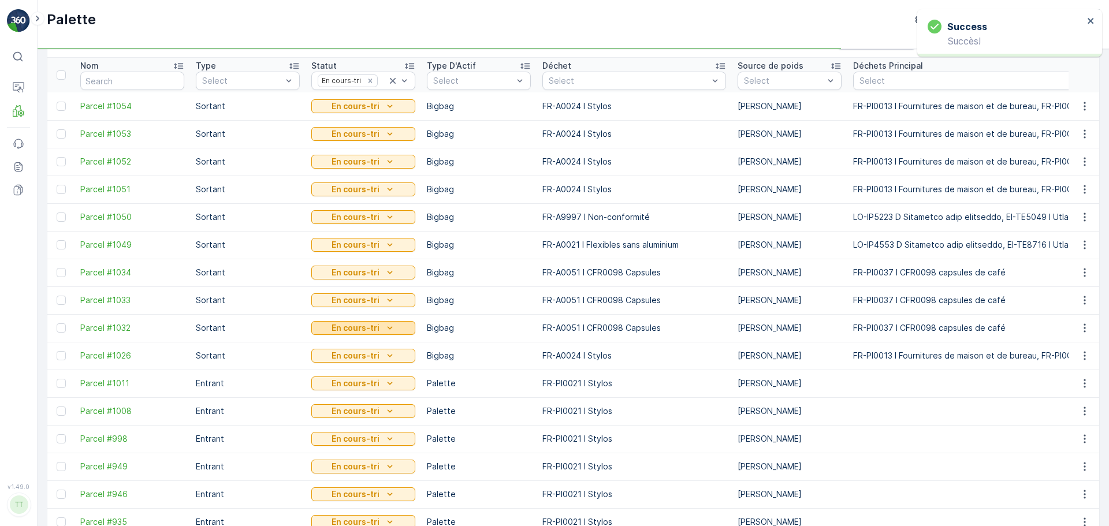
click at [369, 332] on p "En cours-tri" at bounding box center [356, 328] width 48 height 12
click at [369, 329] on p "En cours-tri" at bounding box center [356, 328] width 48 height 12
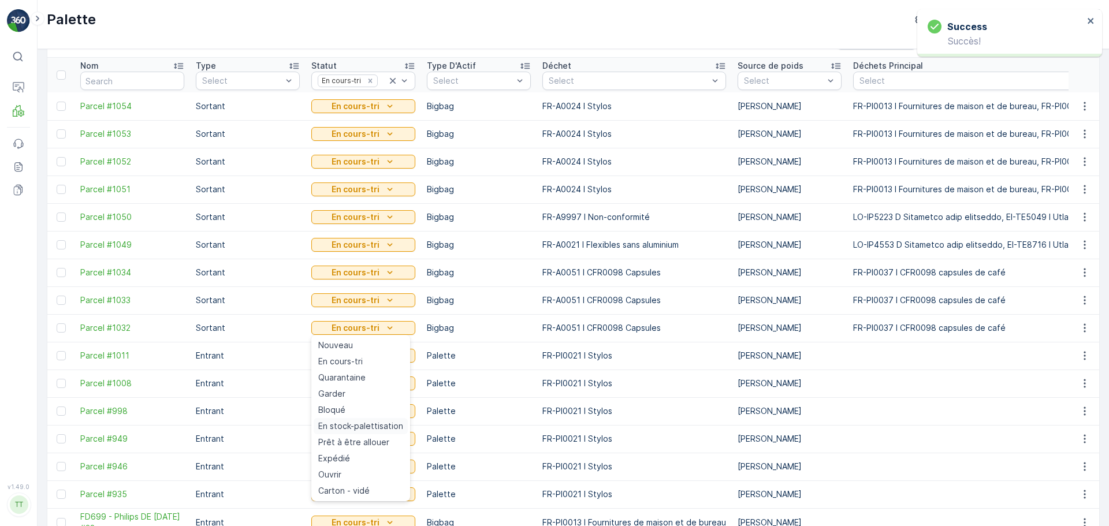
click at [382, 427] on span "En stock-palettisation" at bounding box center [360, 427] width 85 height 12
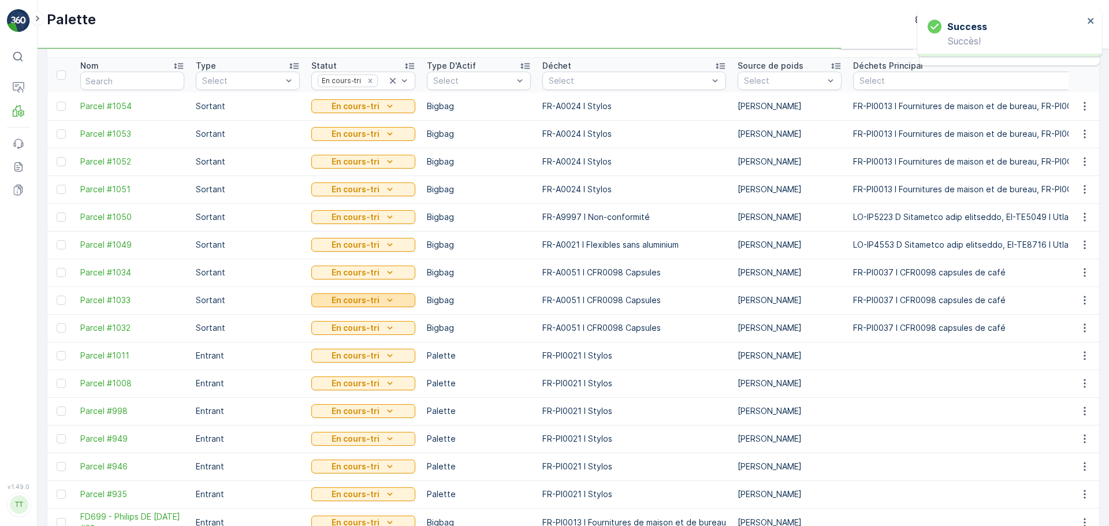
click at [376, 295] on p "En cours-tri" at bounding box center [356, 301] width 48 height 12
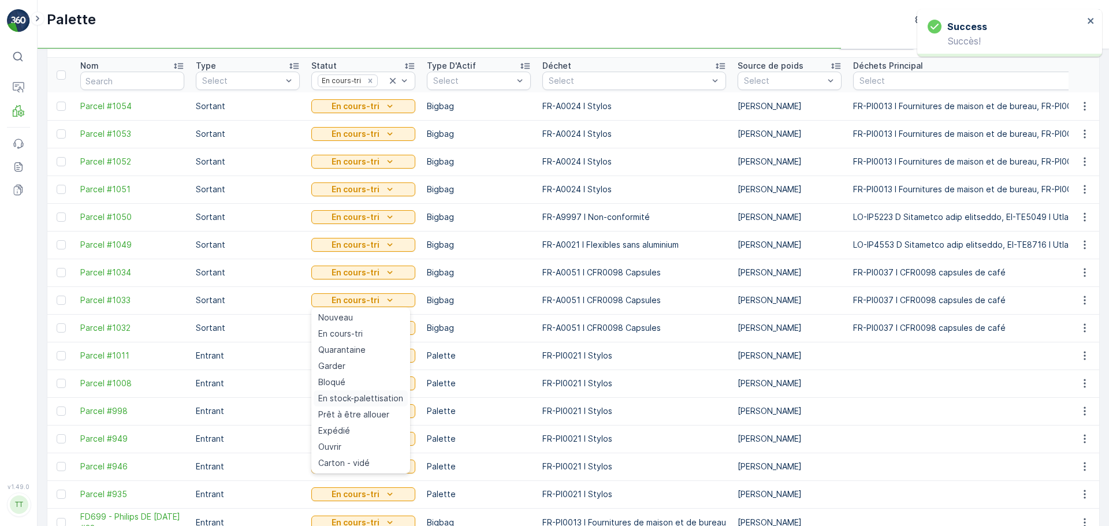
click at [382, 398] on span "En stock-palettisation" at bounding box center [360, 399] width 85 height 12
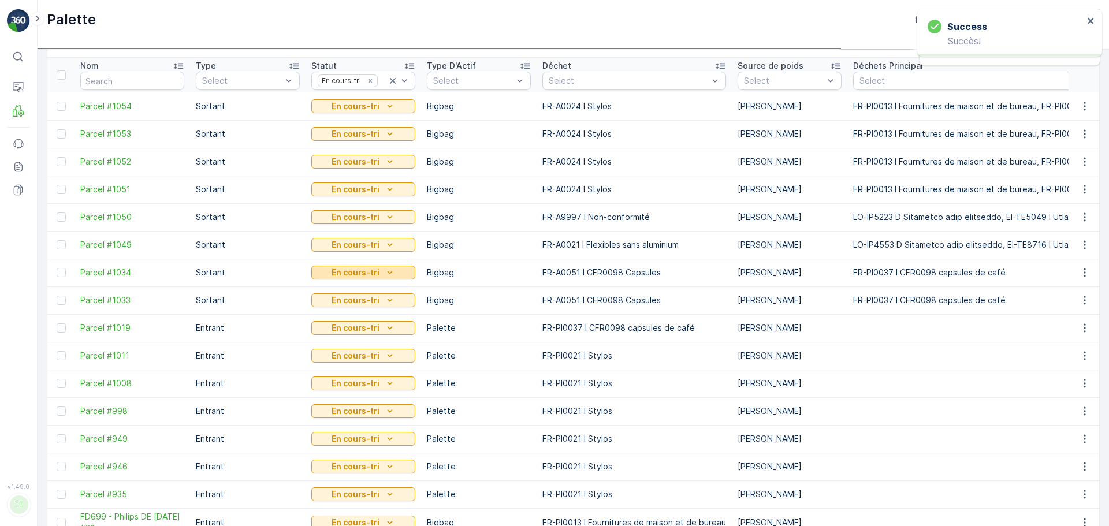
click at [369, 269] on p "En cours-tri" at bounding box center [356, 273] width 48 height 12
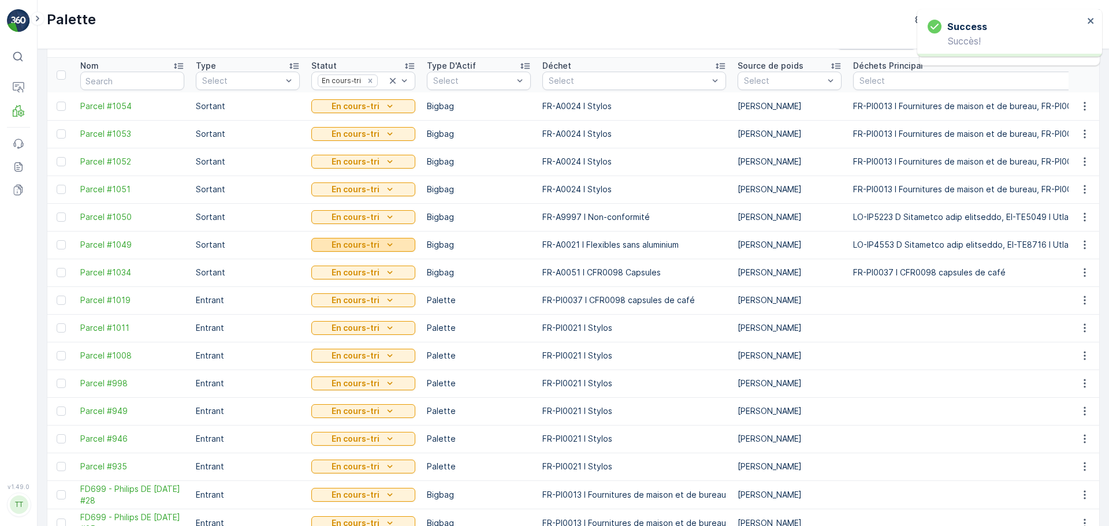
click at [368, 246] on p "En cours-tri" at bounding box center [356, 245] width 48 height 12
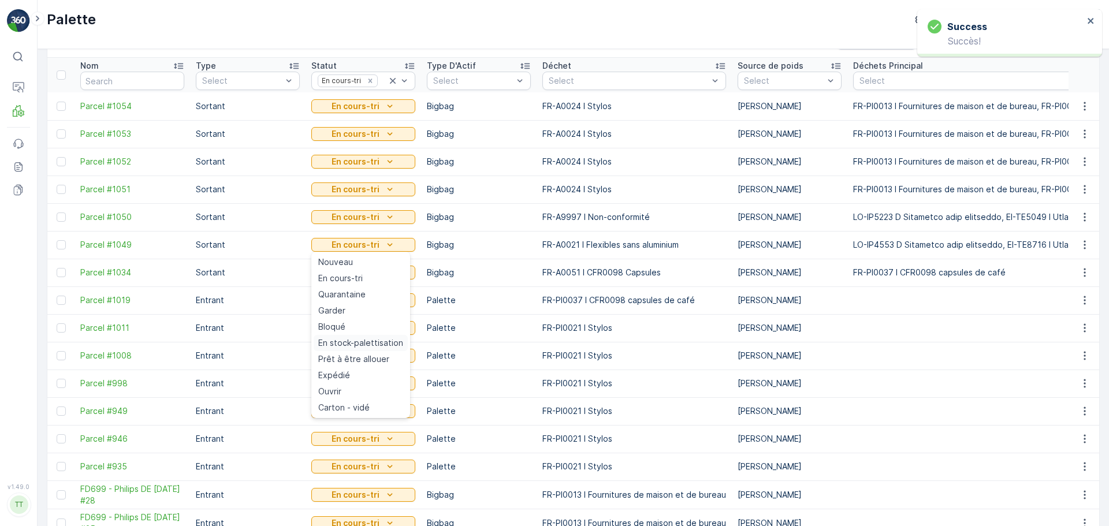
click at [382, 336] on div "En stock-palettisation" at bounding box center [361, 343] width 94 height 16
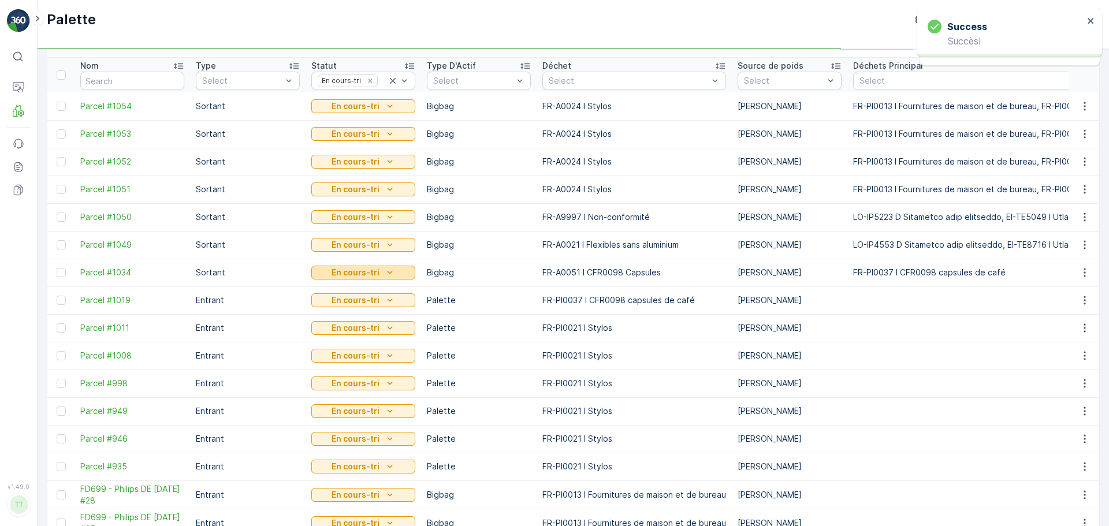
click at [372, 273] on p "En cours-tri" at bounding box center [356, 273] width 48 height 12
click at [371, 271] on p "En cours-tri" at bounding box center [356, 273] width 48 height 12
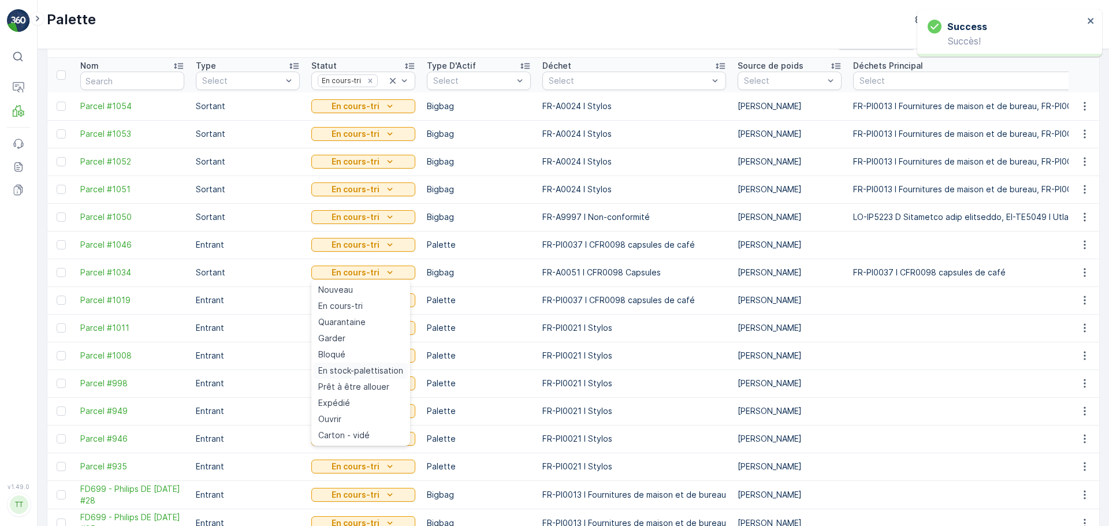
click at [385, 367] on span "En stock-palettisation" at bounding box center [360, 371] width 85 height 12
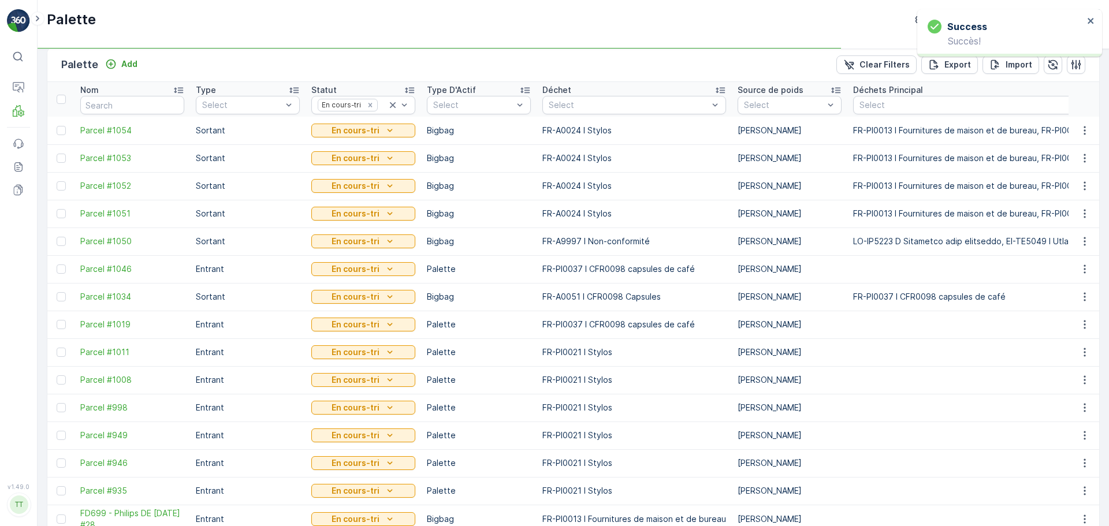
scroll to position [0, 0]
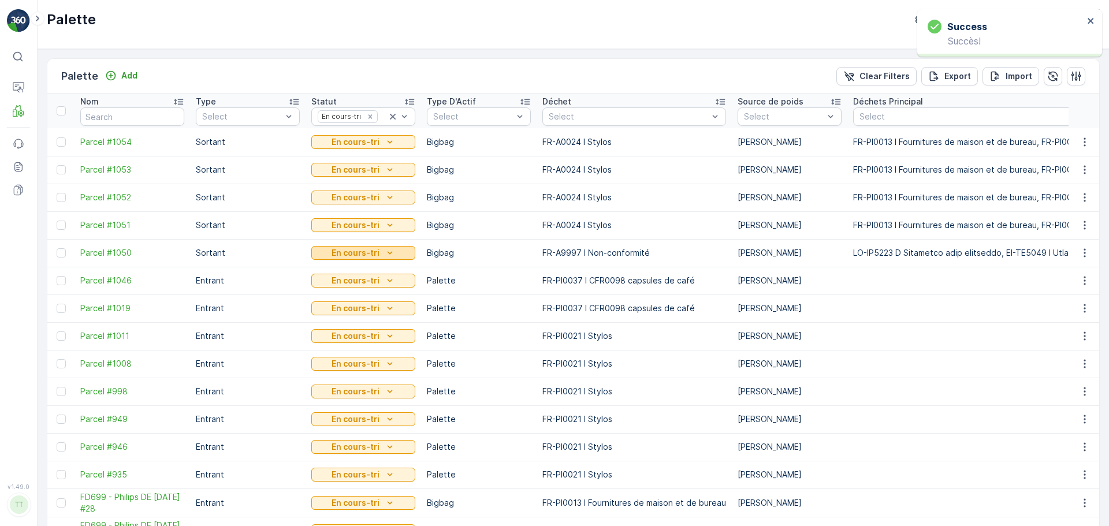
click at [365, 254] on p "En cours-tri" at bounding box center [356, 253] width 48 height 12
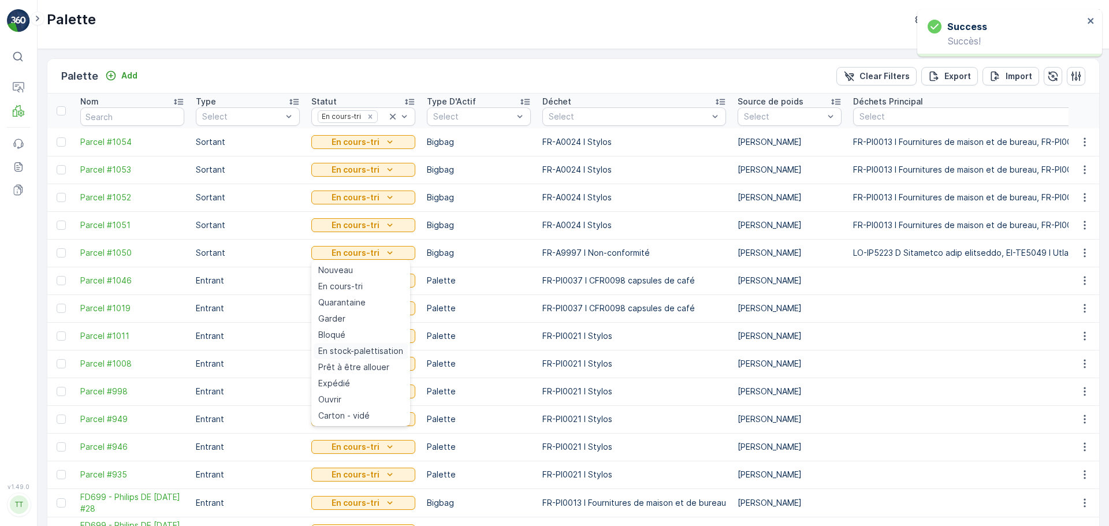
click at [380, 351] on span "En stock-palettisation" at bounding box center [360, 351] width 85 height 12
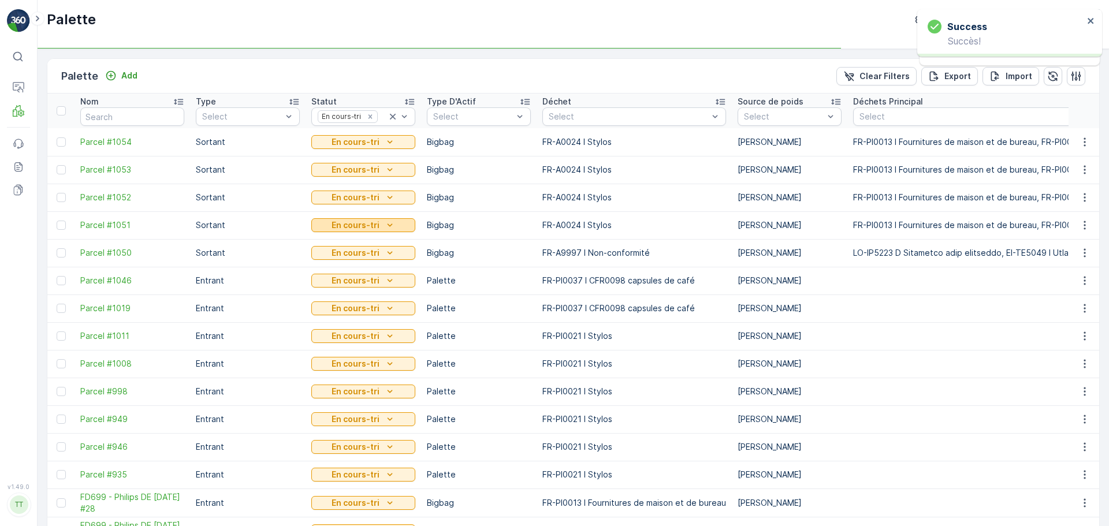
click at [367, 221] on p "En cours-tri" at bounding box center [356, 226] width 48 height 12
click at [385, 229] on icon "En cours-tri" at bounding box center [390, 226] width 12 height 12
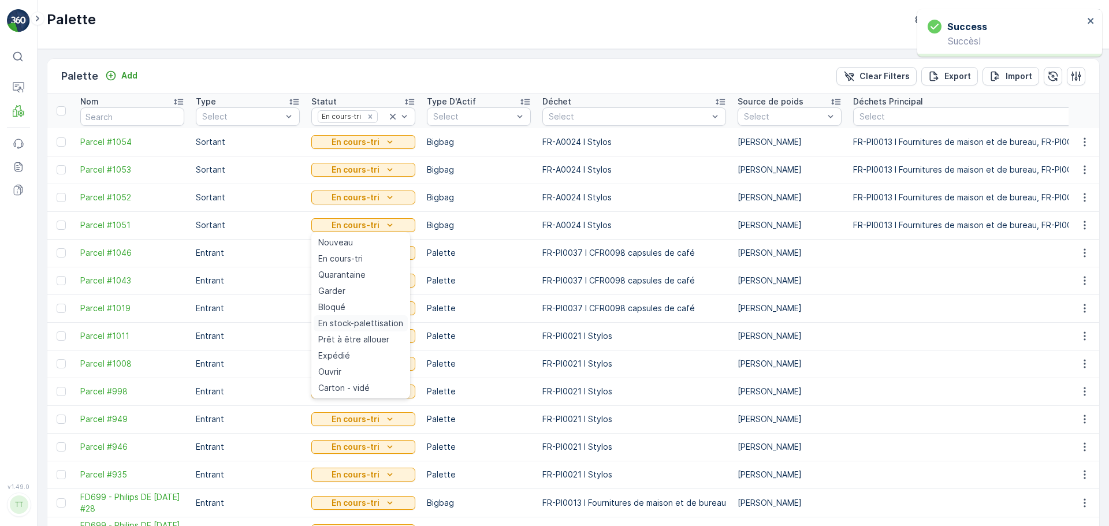
click at [384, 325] on span "En stock-palettisation" at bounding box center [360, 324] width 85 height 12
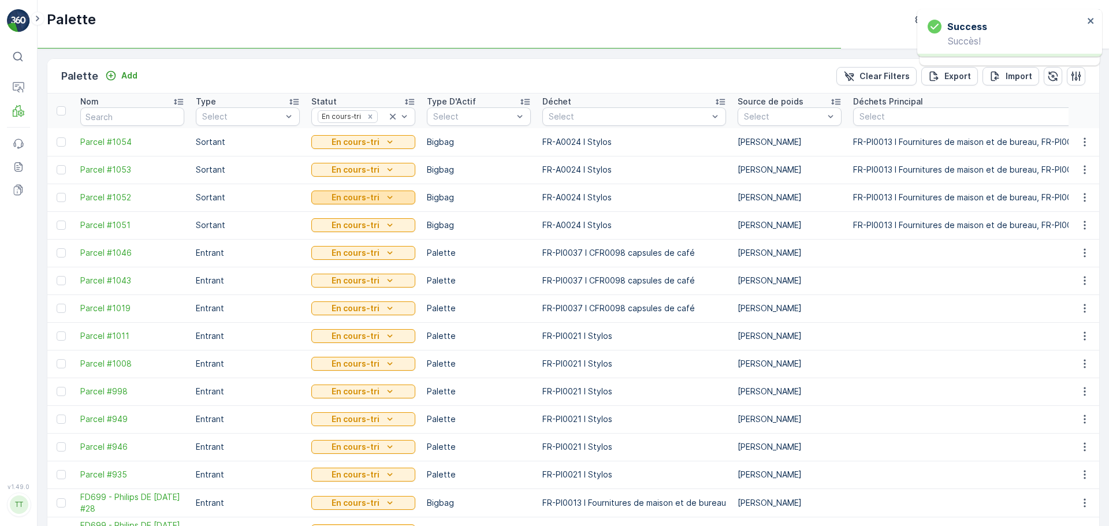
click at [371, 199] on p "En cours-tri" at bounding box center [356, 198] width 48 height 12
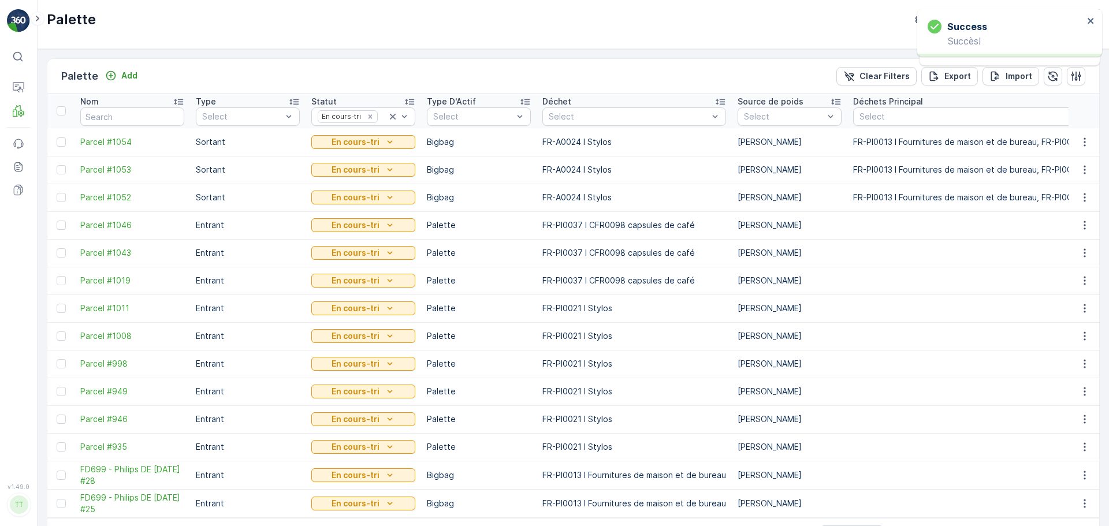
click at [388, 296] on td "En cours-tri" at bounding box center [364, 309] width 116 height 28
click at [373, 189] on div "En cours-tri" at bounding box center [363, 197] width 104 height 16
click at [374, 195] on p "En cours-tri" at bounding box center [356, 198] width 48 height 12
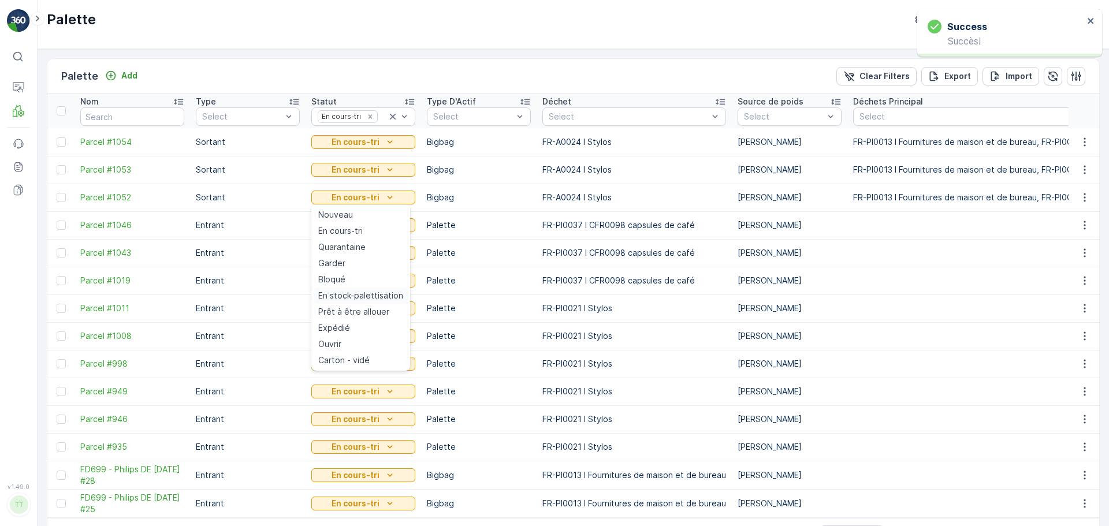
click at [383, 292] on span "En stock-palettisation" at bounding box center [360, 296] width 85 height 12
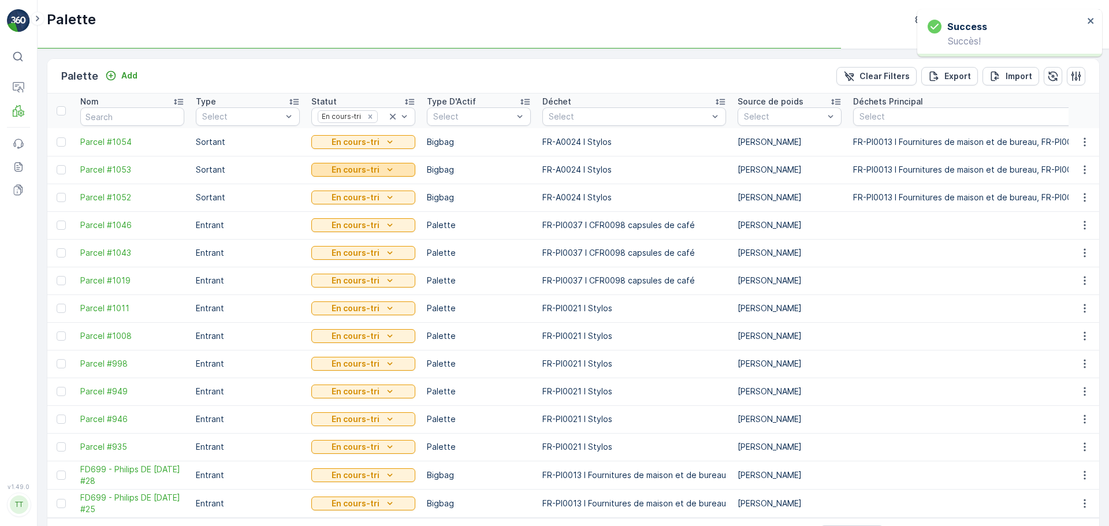
click at [359, 166] on p "En cours-tri" at bounding box center [356, 170] width 48 height 12
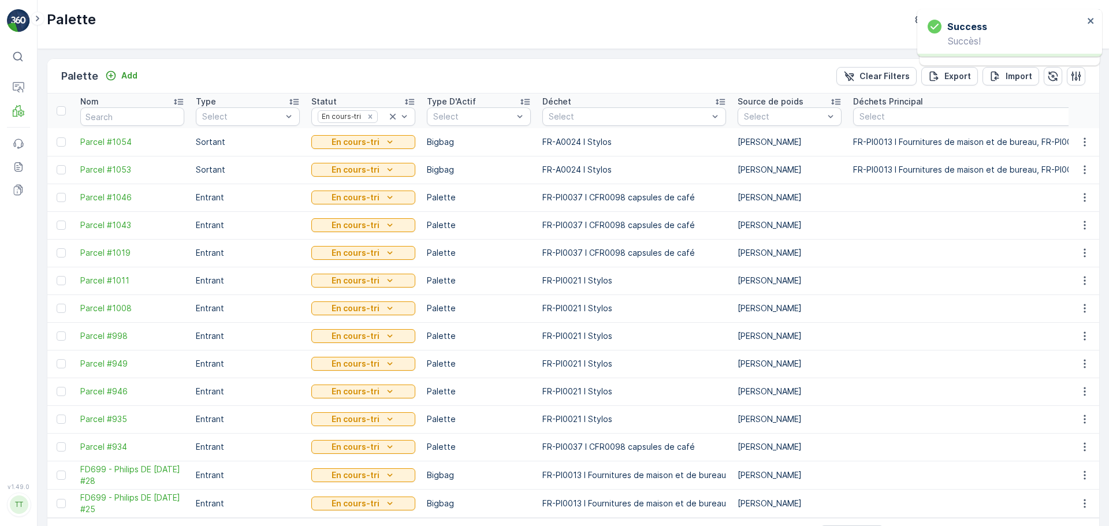
click at [375, 268] on td "En cours-tri" at bounding box center [364, 281] width 116 height 28
click at [348, 177] on div "En cours-tri" at bounding box center [363, 170] width 104 height 16
click at [355, 175] on p "En cours-tri" at bounding box center [356, 170] width 48 height 12
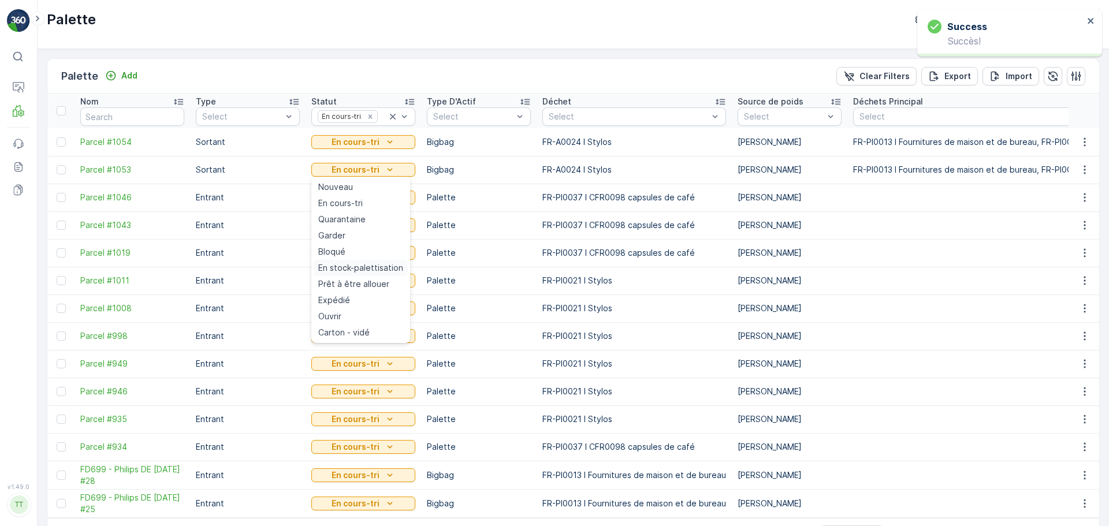
click at [373, 269] on span "En stock-palettisation" at bounding box center [360, 268] width 85 height 12
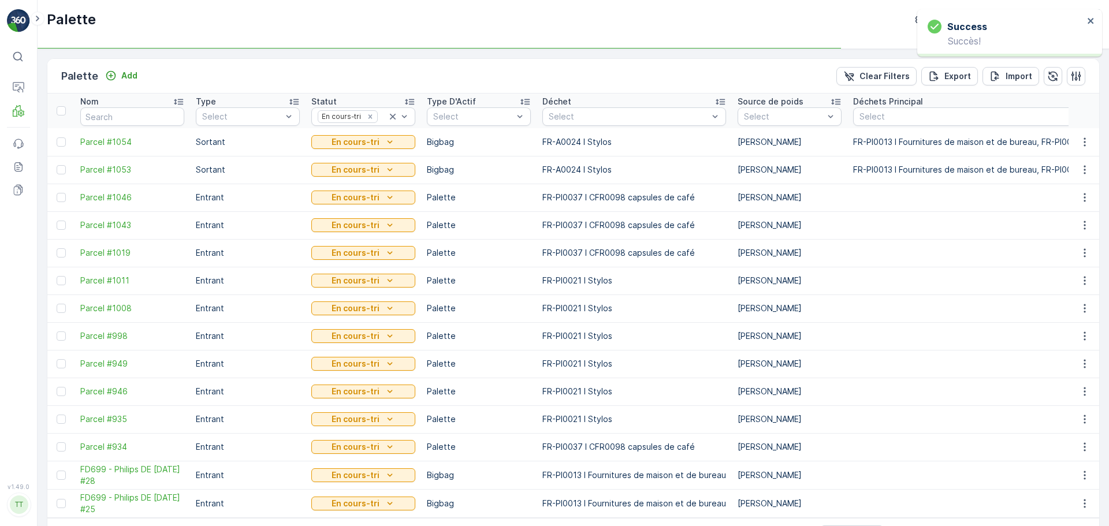
click at [374, 151] on td "En cours-tri" at bounding box center [364, 142] width 116 height 28
click at [381, 149] on div "En cours-tri" at bounding box center [363, 142] width 104 height 16
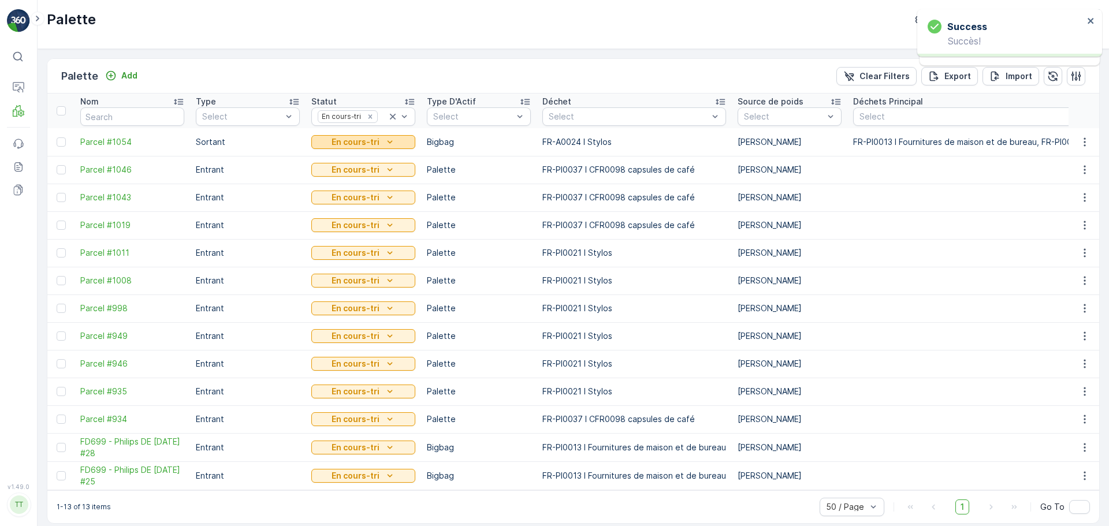
click at [390, 147] on icon "En cours-tri" at bounding box center [390, 142] width 12 height 12
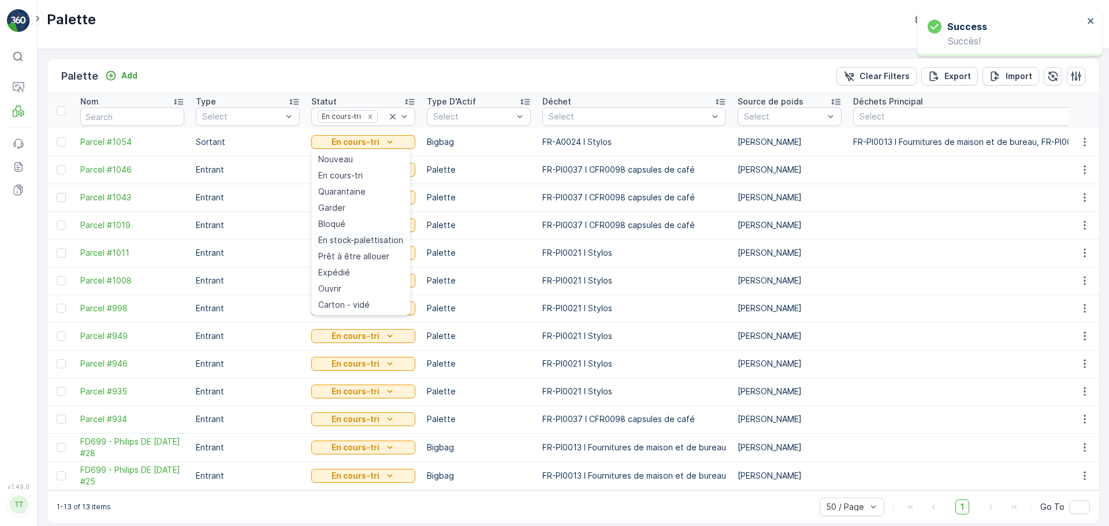
click at [378, 246] on div "En stock-palettisation" at bounding box center [361, 240] width 94 height 16
